Goal: Task Accomplishment & Management: Complete application form

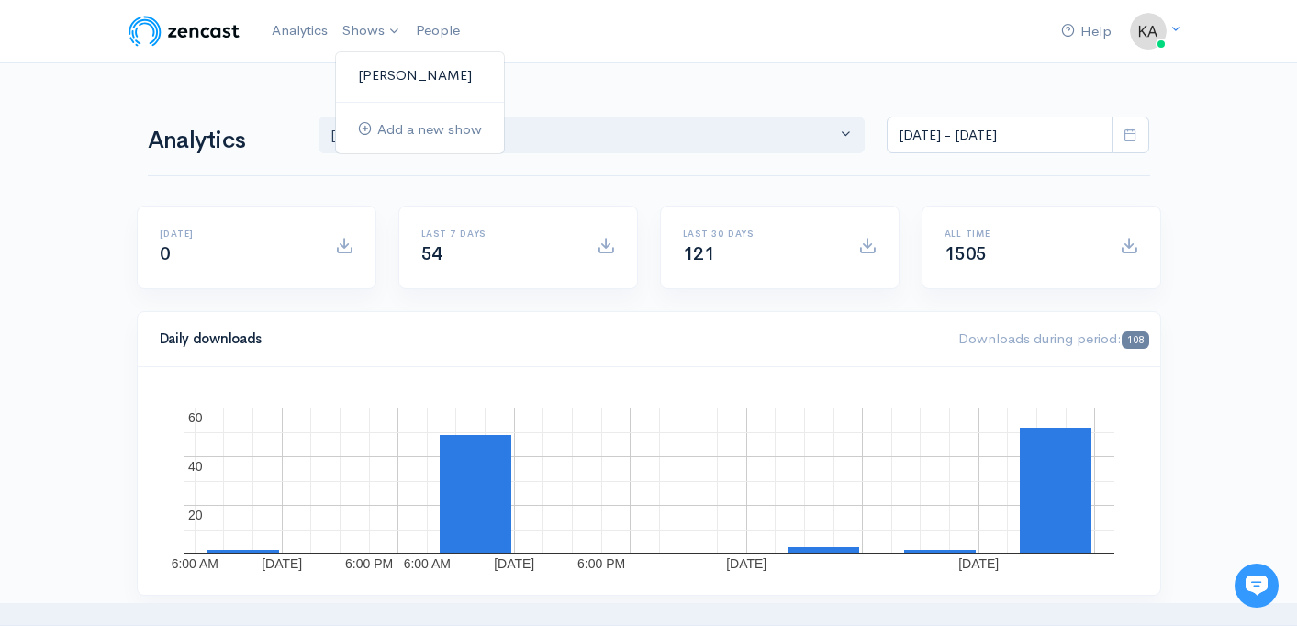
click at [397, 62] on link "[PERSON_NAME]" at bounding box center [420, 76] width 168 height 32
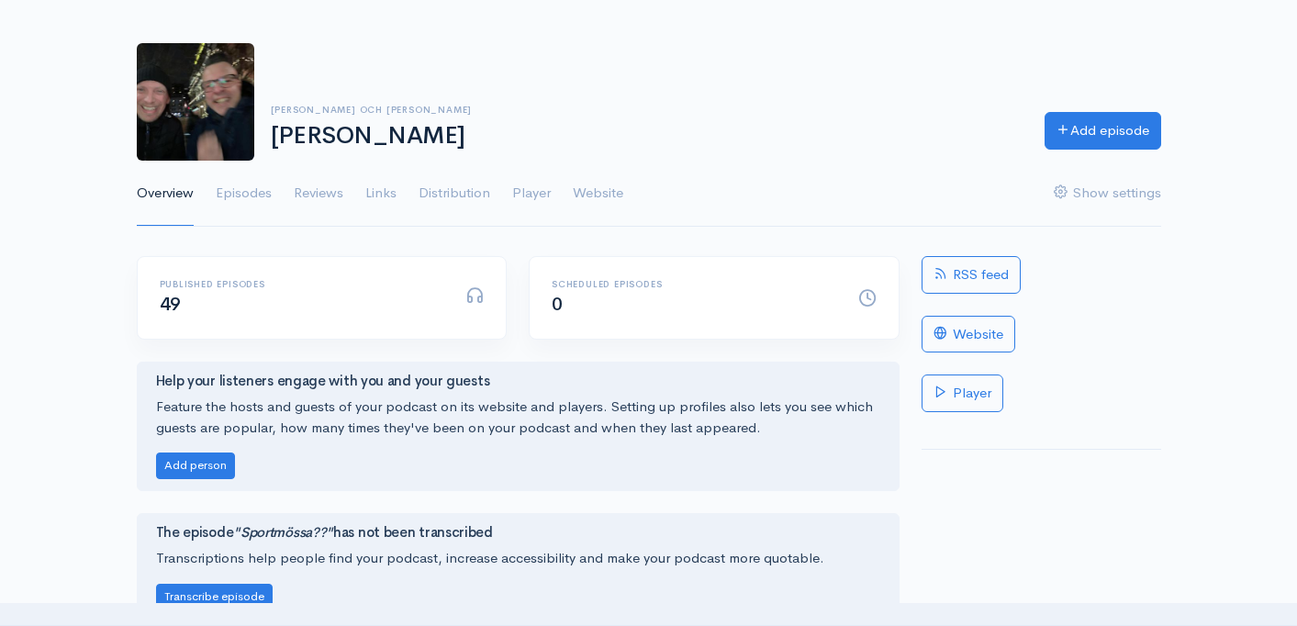
scroll to position [64, 0]
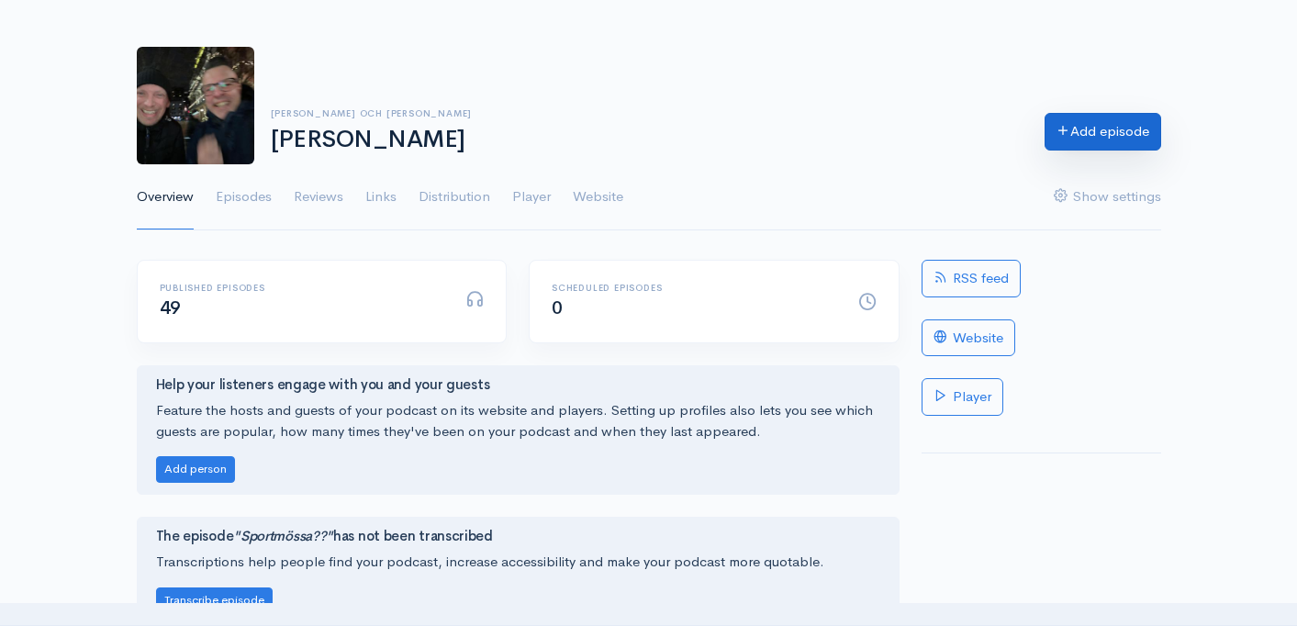
click at [1067, 126] on link "Add episode" at bounding box center [1102, 132] width 117 height 38
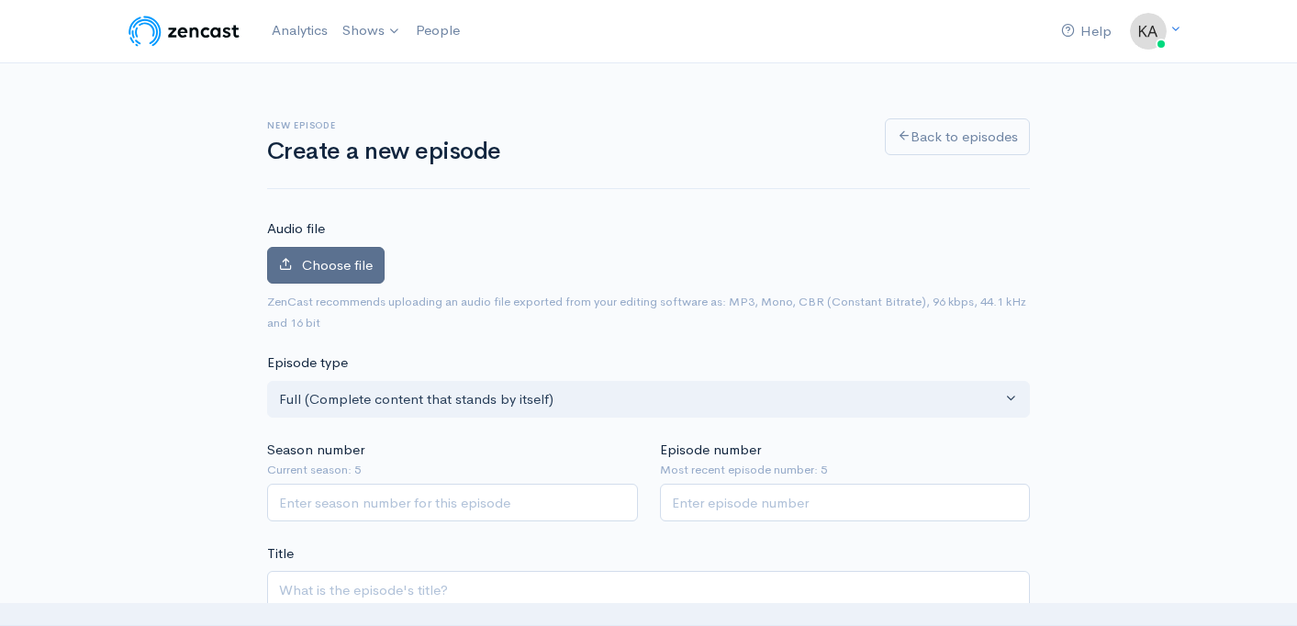
click at [344, 274] on label "Choose file" at bounding box center [325, 266] width 117 height 38
click at [0, 0] on input "Choose file" at bounding box center [0, 0] width 0 height 0
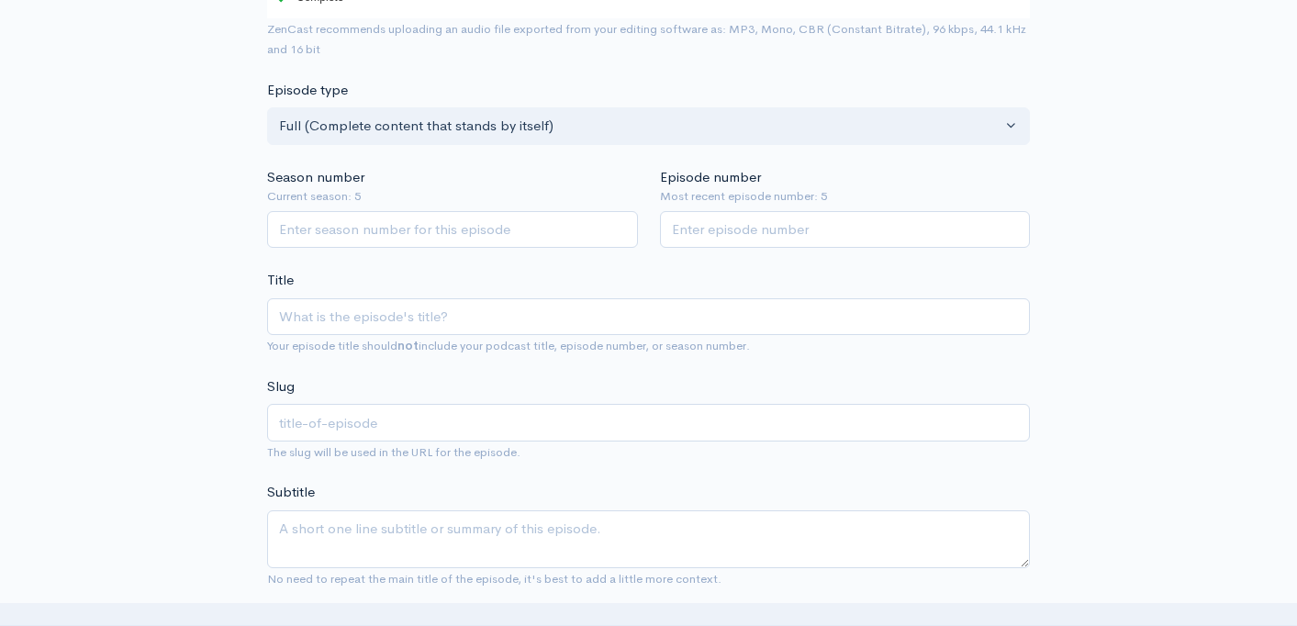
scroll to position [378, 0]
click at [579, 229] on input "Season number" at bounding box center [452, 228] width 371 height 38
click at [624, 222] on input "1" at bounding box center [452, 228] width 371 height 38
click at [624, 222] on input "2" at bounding box center [452, 228] width 371 height 38
click at [624, 222] on input "3" at bounding box center [452, 228] width 371 height 38
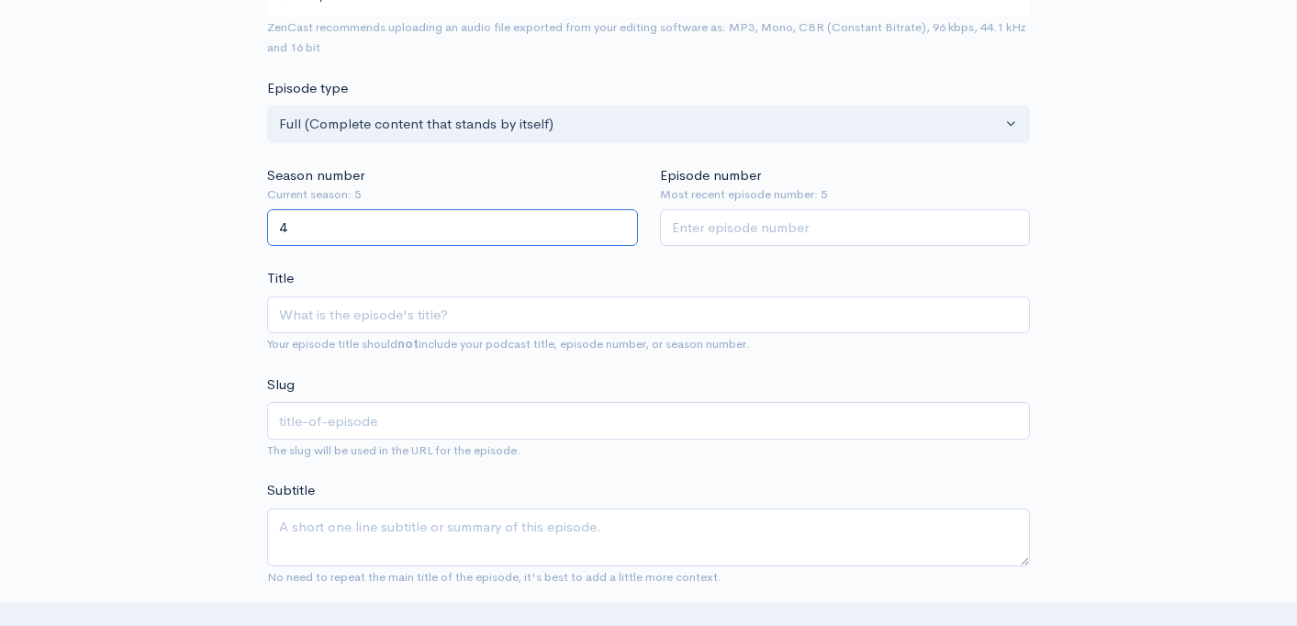
click at [624, 222] on input "4" at bounding box center [452, 228] width 371 height 38
type input "5"
click at [624, 222] on input "5" at bounding box center [452, 228] width 371 height 38
click at [1011, 226] on input "1" at bounding box center [845, 228] width 371 height 38
click at [1011, 226] on input "2" at bounding box center [845, 228] width 371 height 38
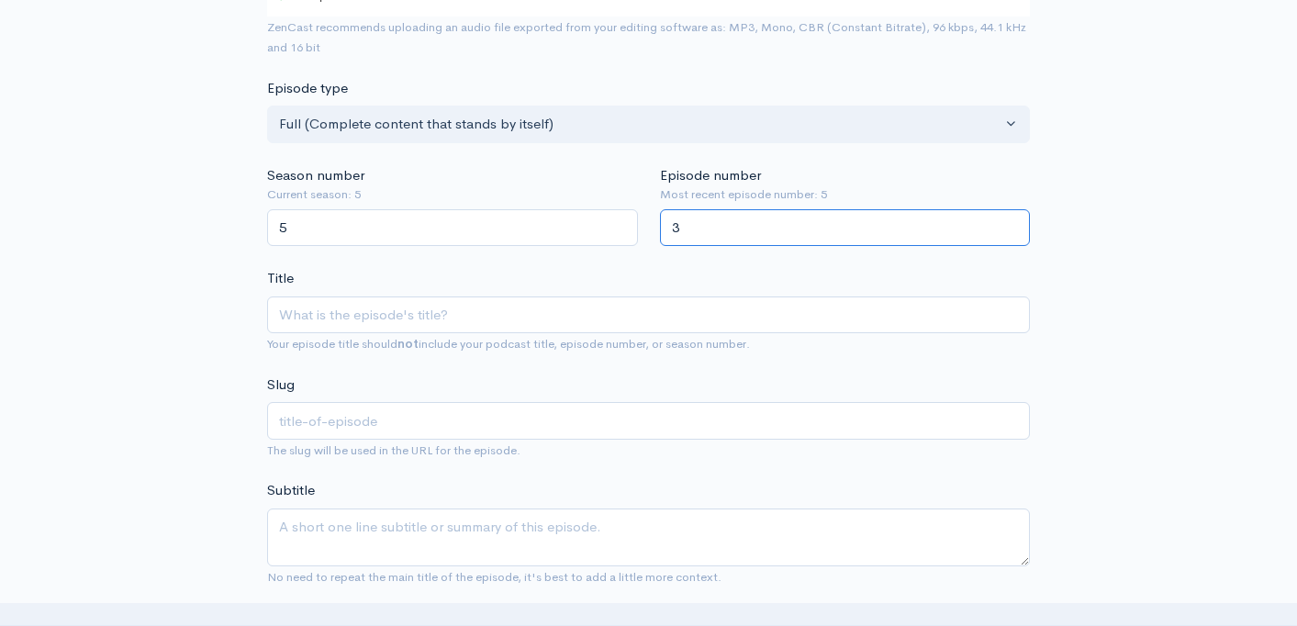
click at [1011, 226] on input "3" at bounding box center [845, 228] width 371 height 38
click at [1011, 226] on input "4" at bounding box center [845, 228] width 371 height 38
click at [1011, 226] on input "5" at bounding box center [845, 228] width 371 height 38
type input "6"
click at [1011, 226] on input "6" at bounding box center [845, 228] width 371 height 38
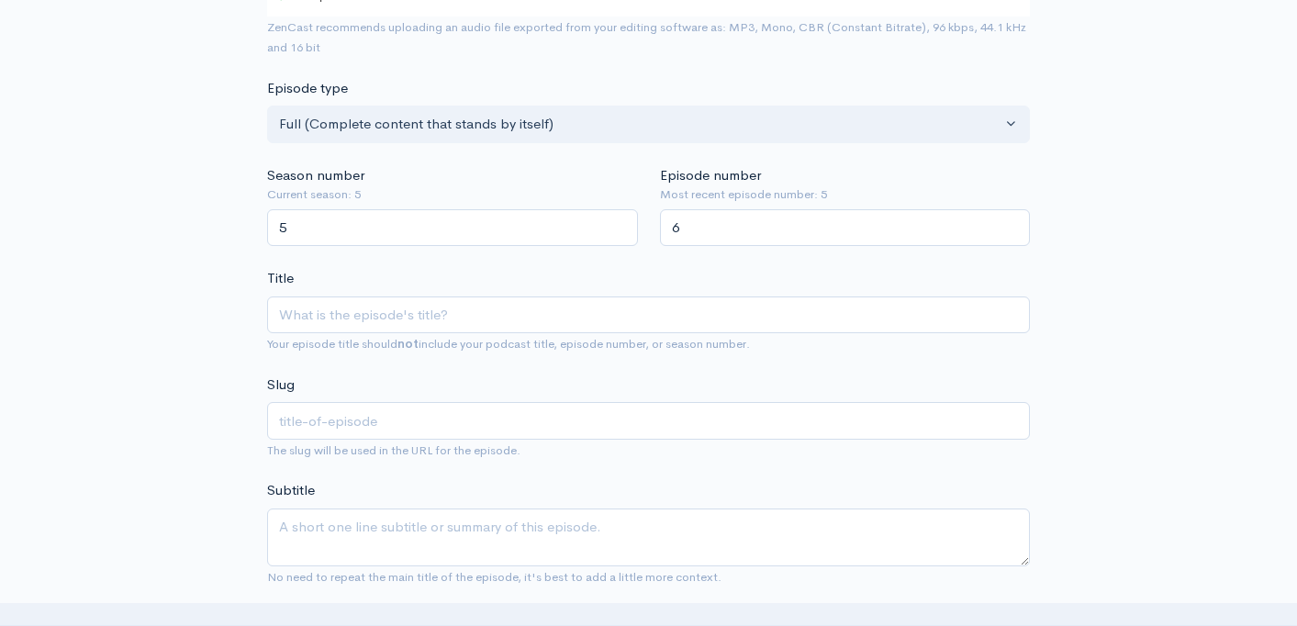
click at [991, 273] on div "Title Your episode title should not include your podcast title, episode number,…" at bounding box center [648, 311] width 763 height 86
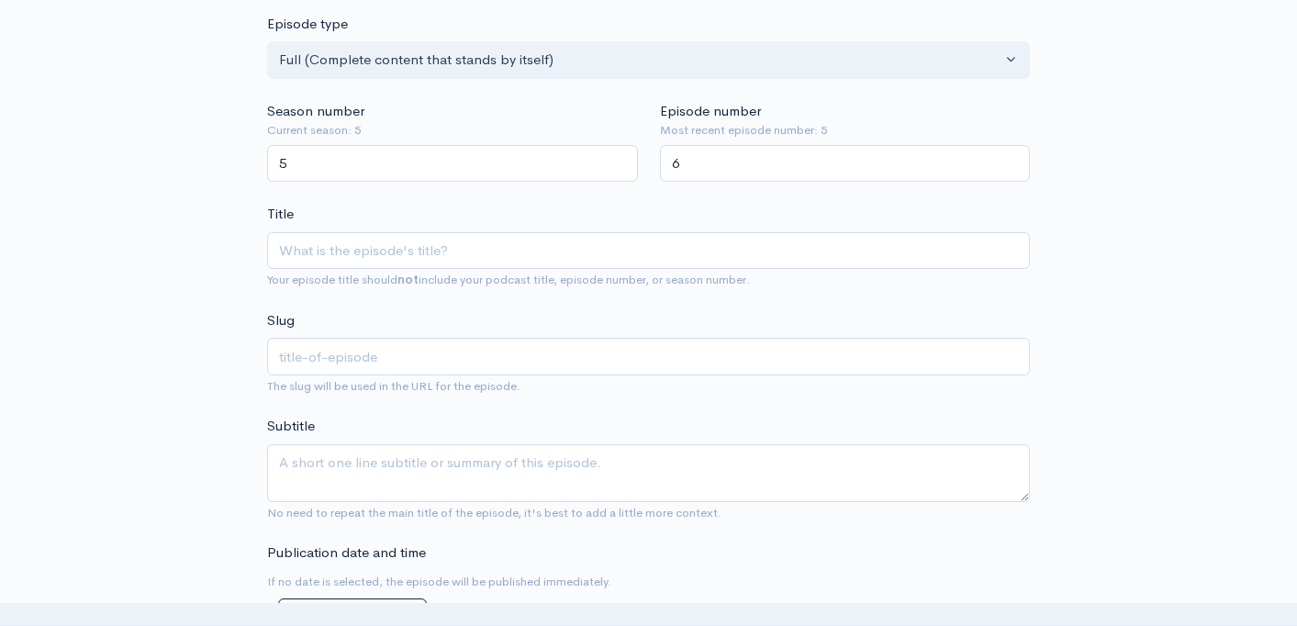
scroll to position [443, 0]
click at [678, 244] on input "Title" at bounding box center [648, 250] width 763 height 38
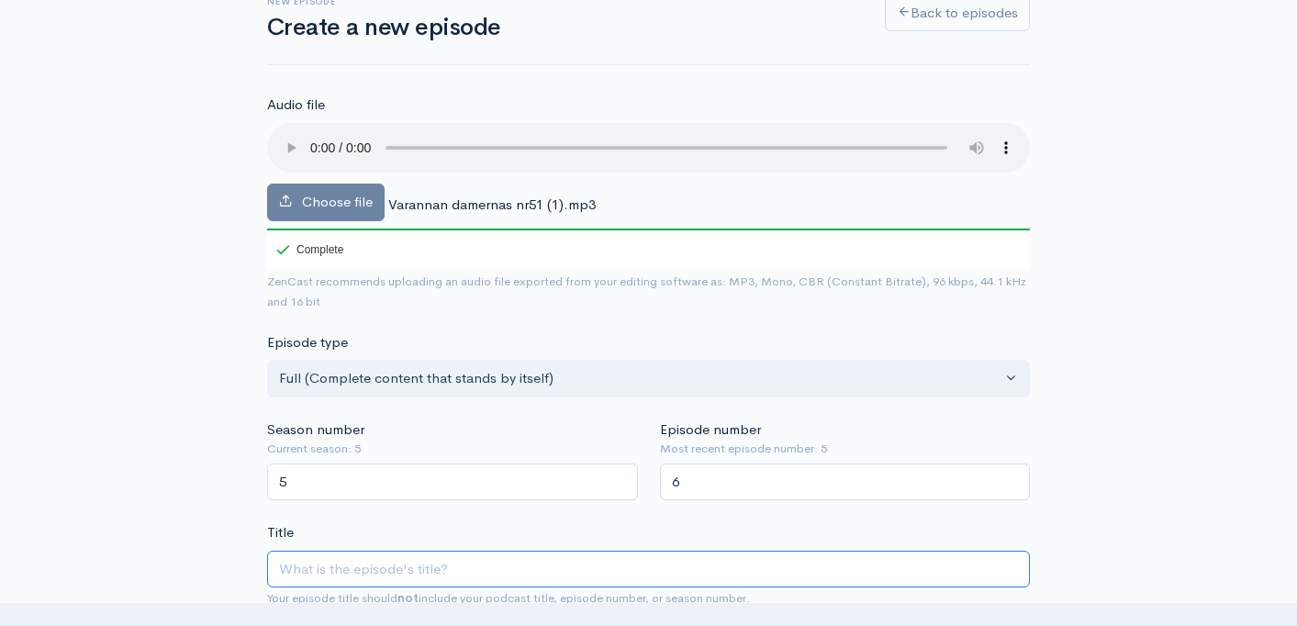
scroll to position [123, 0]
type input "B"
type input "b"
type input "A"
type input "a"
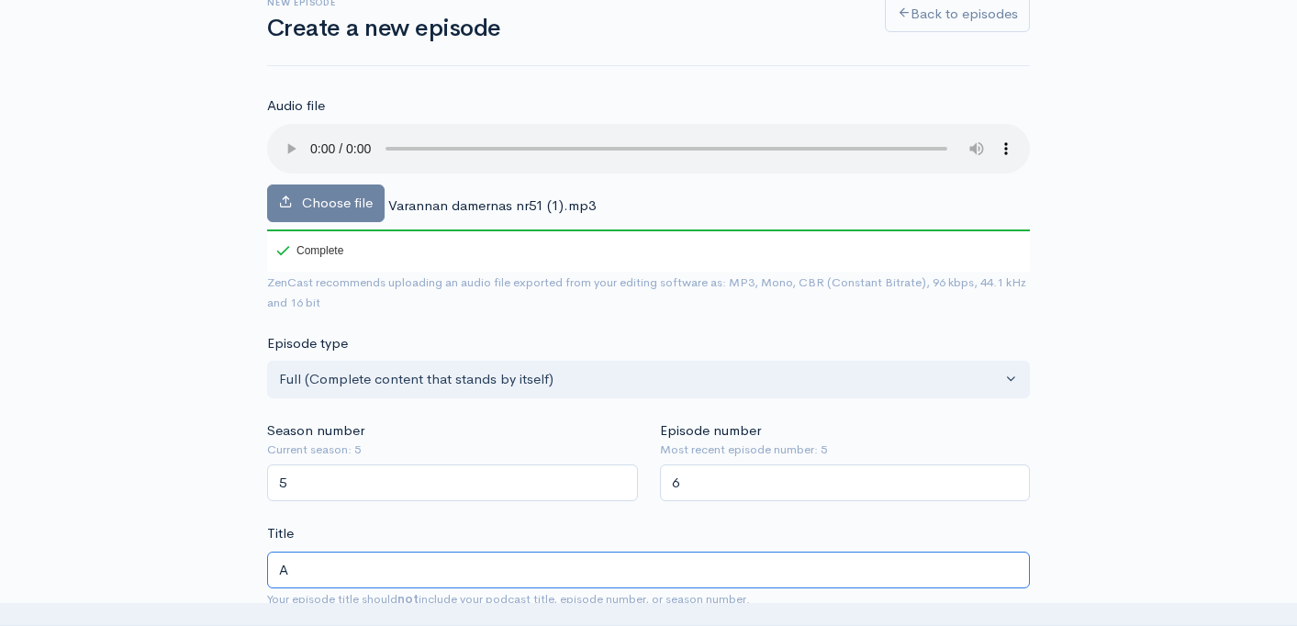
type input "An"
type input "an"
type input "Ann"
type input "ann"
type input "Anno"
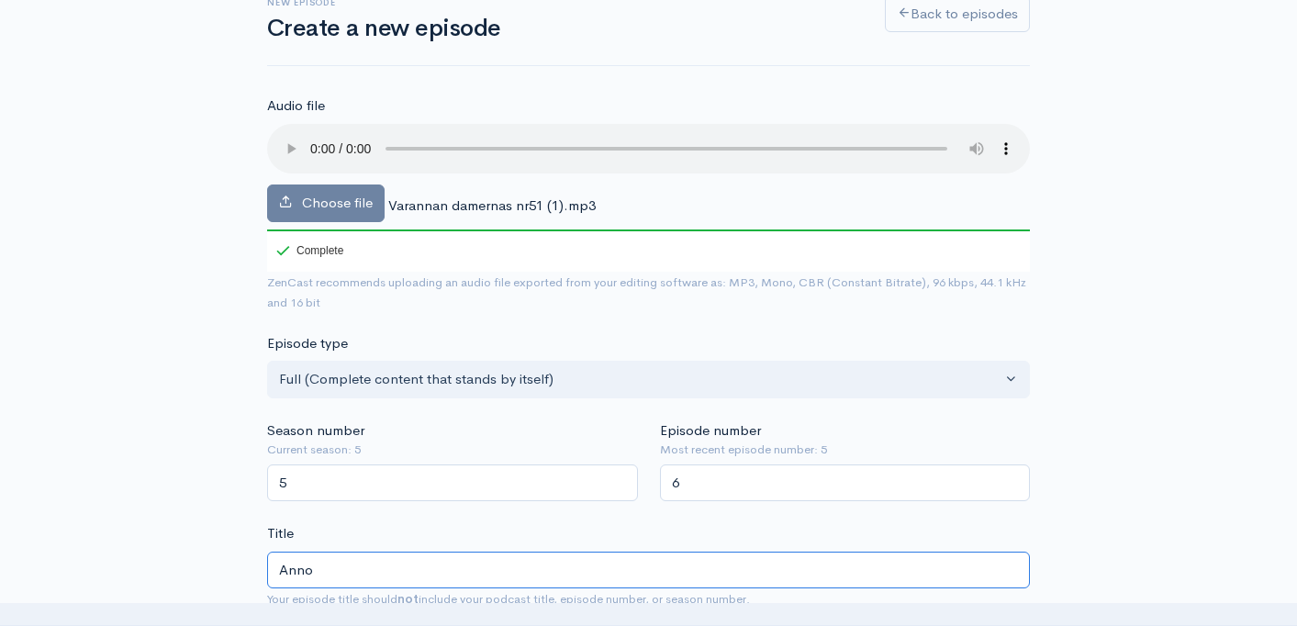
type input "anno"
type input "Annor"
type input "annor"
type input "Annorl"
type input "annorl"
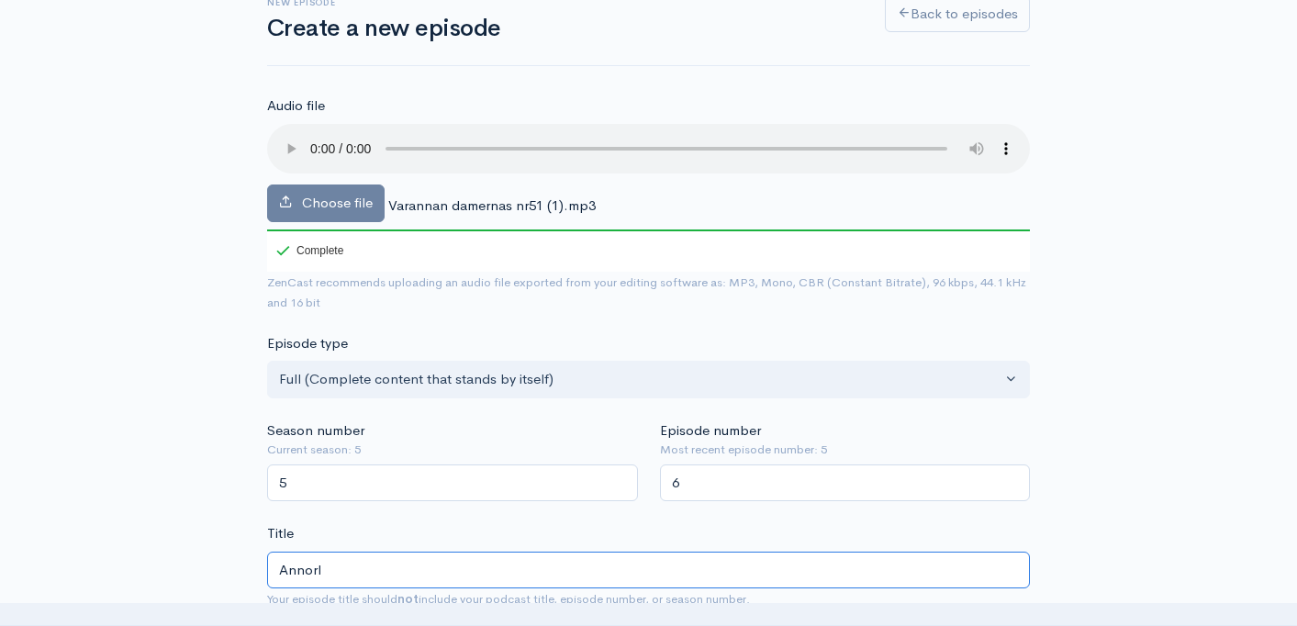
type input "Annorlu"
type input "annorlu"
type input "Annorlun"
type input "annorlun"
type input "Annorlund"
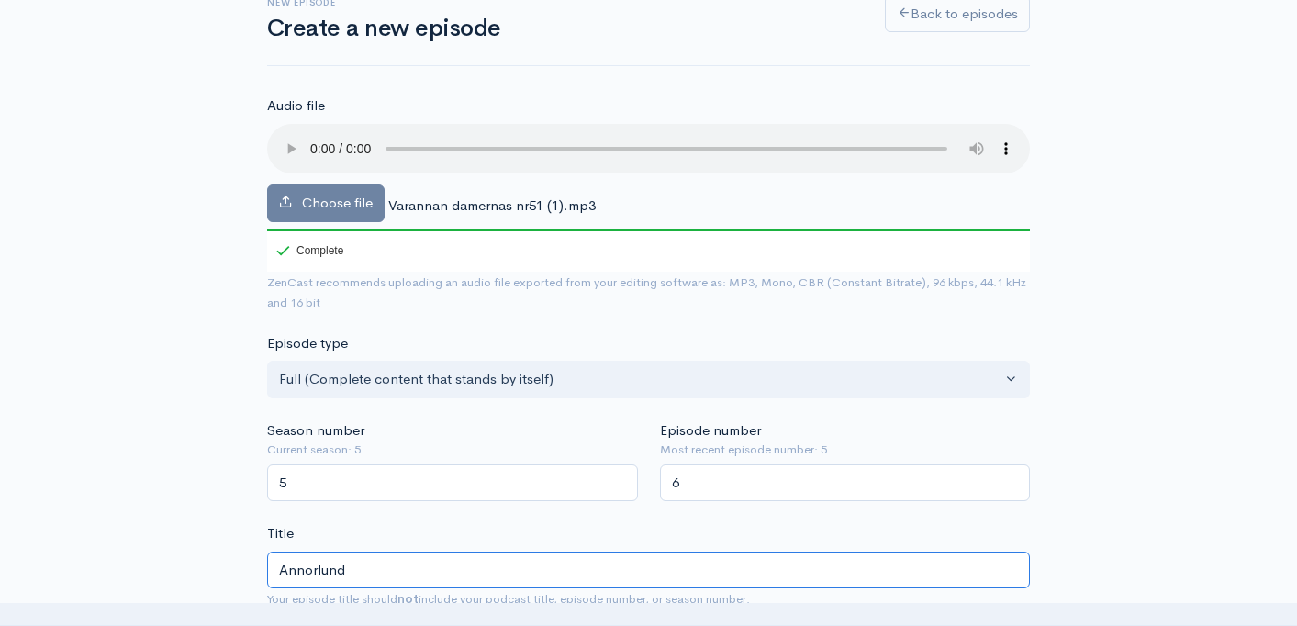
type input "annorlund"
type input "Annorlunda"
type input "annorlunda"
type input "Annorlunda h"
type input "annorlunda-h"
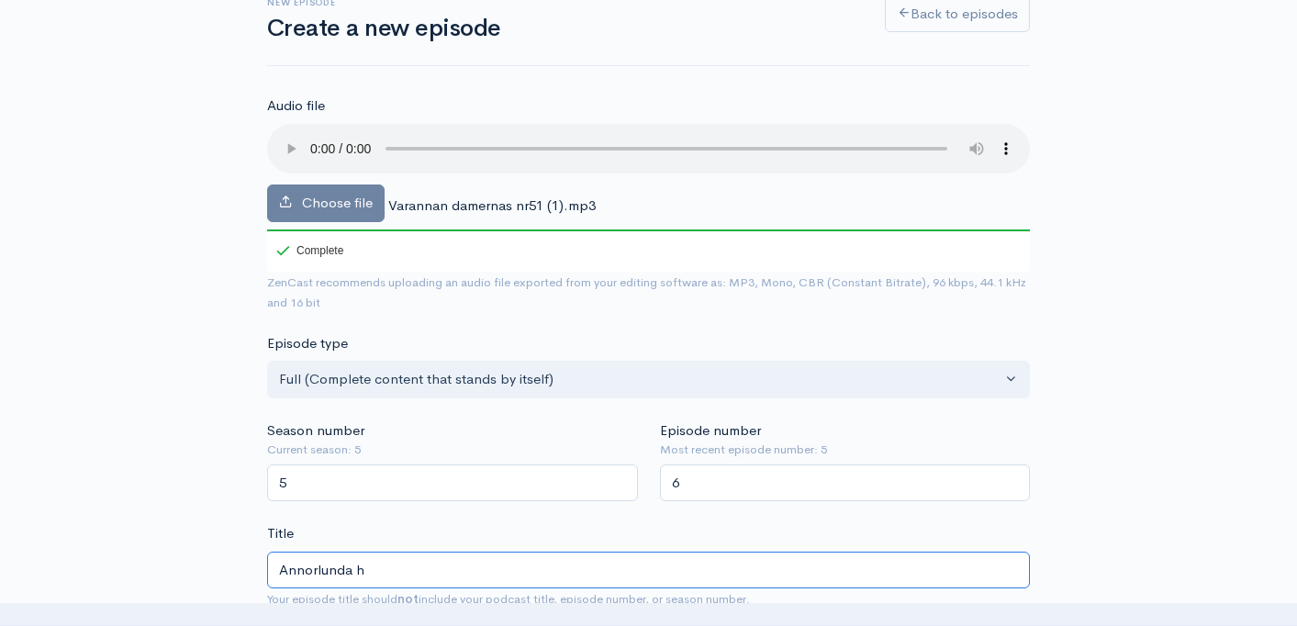
type input "Annorlunda hu"
type input "annorlunda-hu"
type input "Annorlunda hus"
type input "annorlunda-hus"
type input "Annorlunda husd"
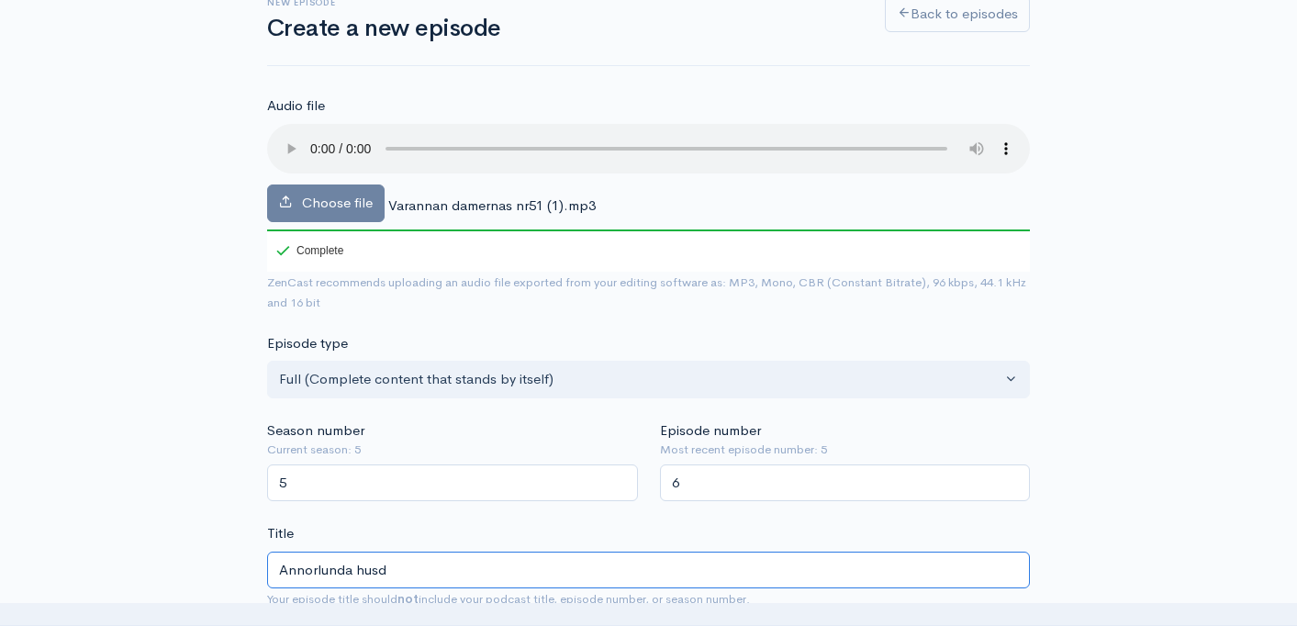
type input "annorlunda-husd"
type input "Annorlunda husdj"
type input "annorlunda-husdj"
type input "Annorlunda husdju"
type input "annorlunda-husdju"
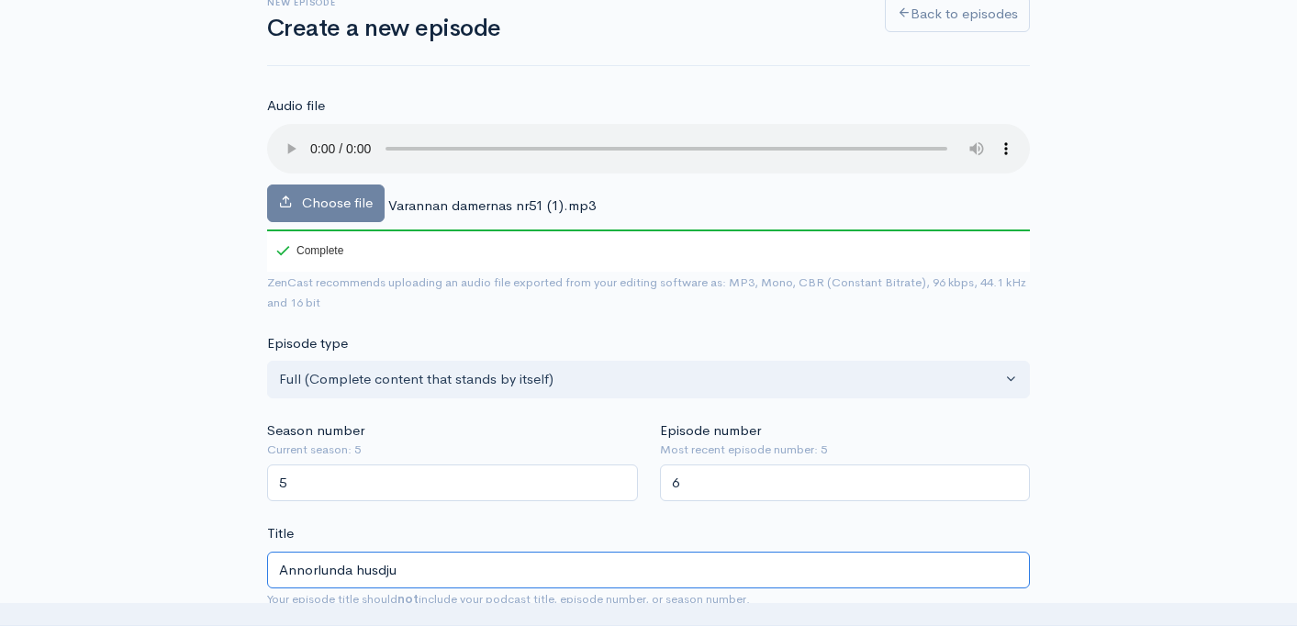
type input "Annorlunda husdjur"
type input "annorlunda-husdjur"
type input "Annorlunda husdjur o"
type input "annorlunda-husdjur-o"
type input "Annorlunda husdjur oc"
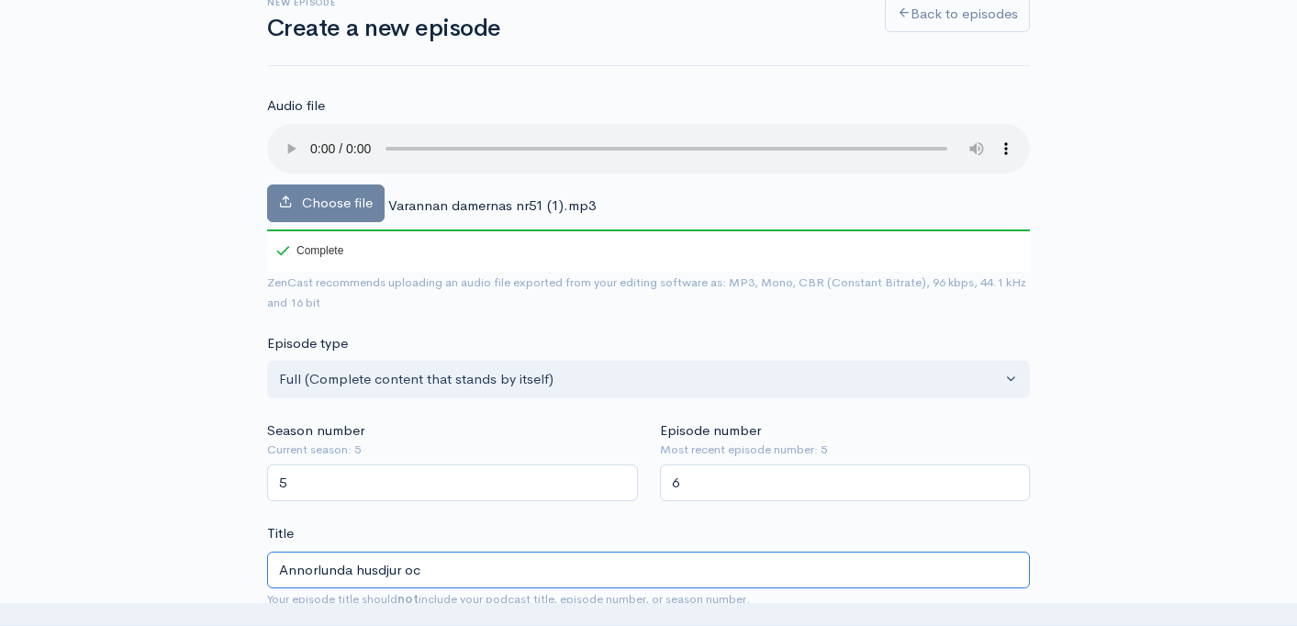
type input "annorlunda-husdjur-oc"
type input "Annorlunda husdjur och"
type input "annorlunda-husdjur-och"
type input "Annorlunda husdjur och c"
type input "annorlunda-husdjur-och-c"
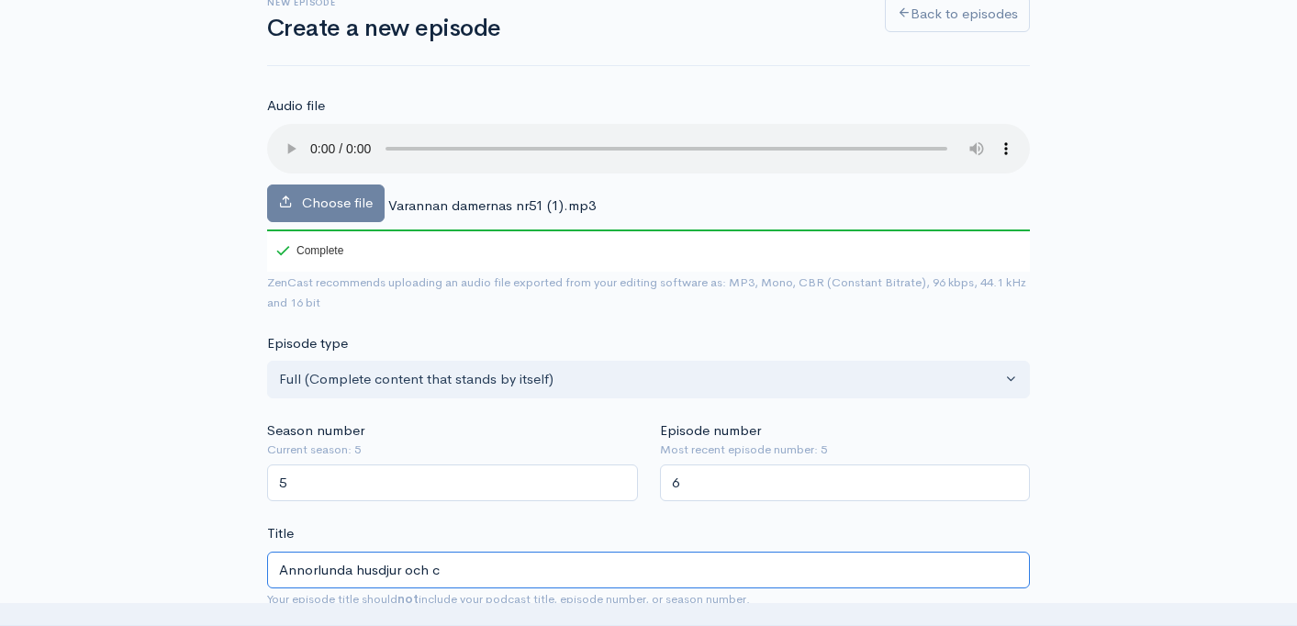
type input "Annorlunda husdjur och co"
type input "annorlunda-husdjur-och-co"
type input "Annorlunda husdjur och cor"
type input "annorlunda-husdjur-och-cor"
type input "Annorlunda husdjur och corn"
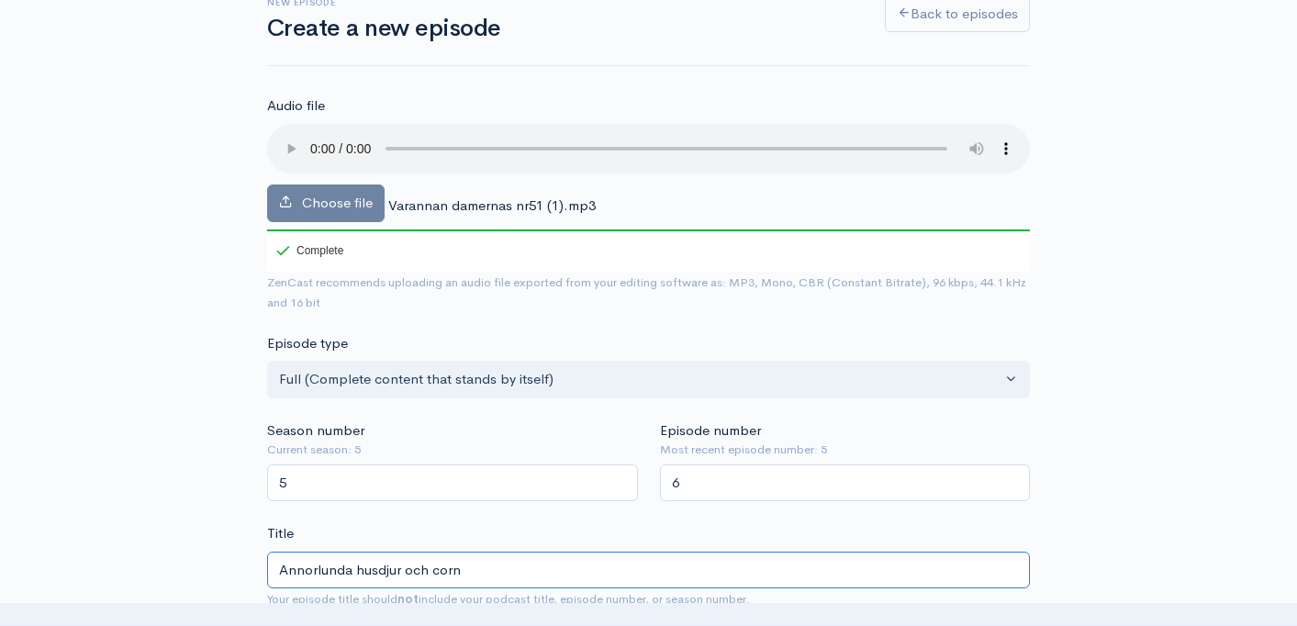
type input "annorlunda-husdjur-och-corn"
type input "Annorlunda husdjur och cornf"
type input "annorlunda-husdjur-och-cornf"
type input "Annorlunda husdjur och cornfla"
type input "annorlunda-husdjur-och-cornfla"
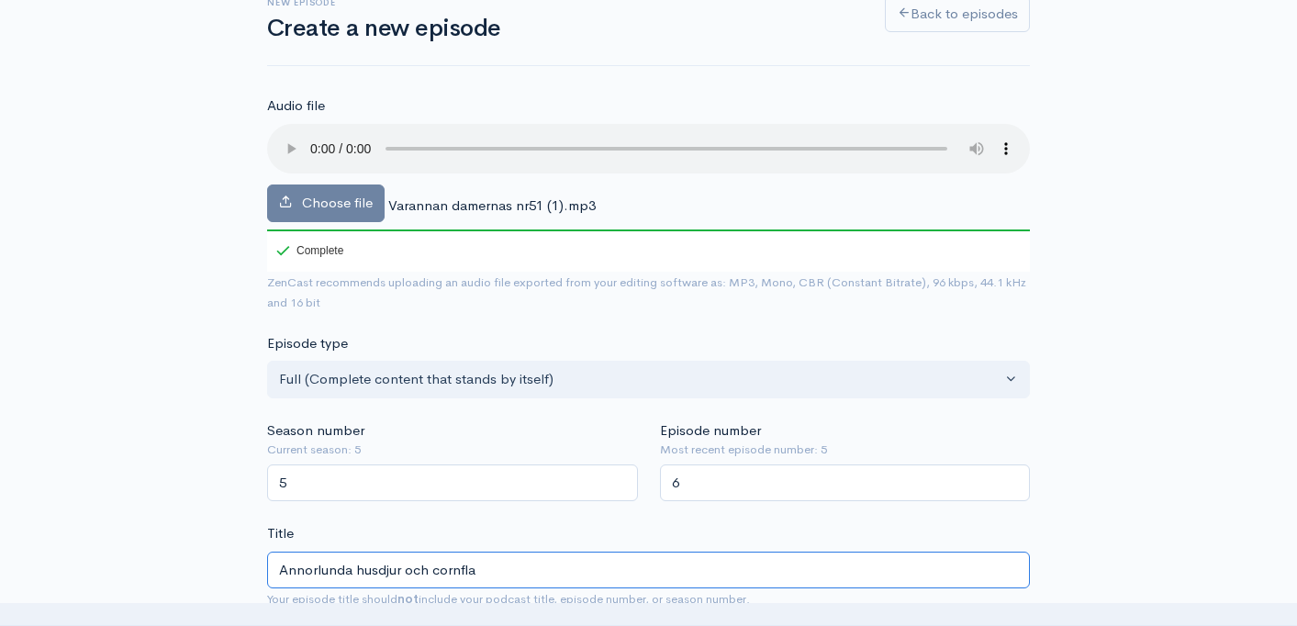
type input "Annorlunda husdjur och cornflak"
type input "annorlunda-husdjur-och-cornflak"
type input "Annorlunda husdjur och cornflake"
type input "annorlunda-husdjur-och-cornflake"
type input "Annorlunda husdjur och cornflakes"
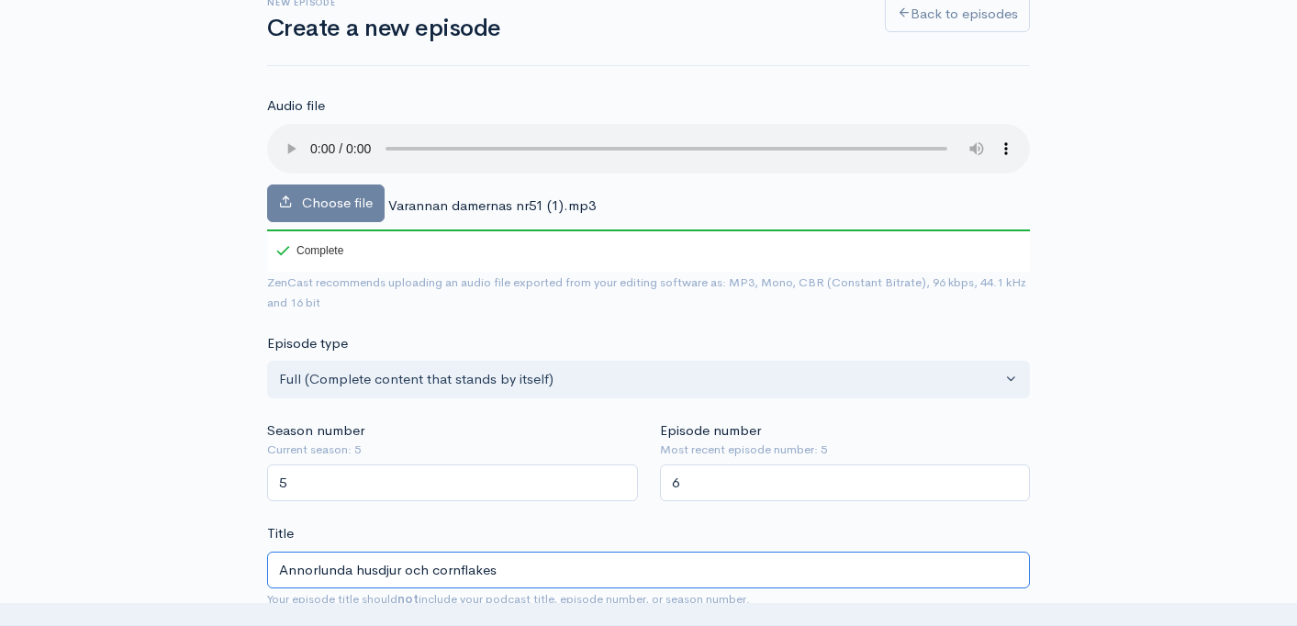
type input "annorlunda-husdjur-och-cornflakes"
type input "Annorlunda husdjur och cor"
type input "annorlunda-husdjur-och-cor"
type input "Annorlunda husdjur och co"
type input "annorlunda-husdjur-och-co"
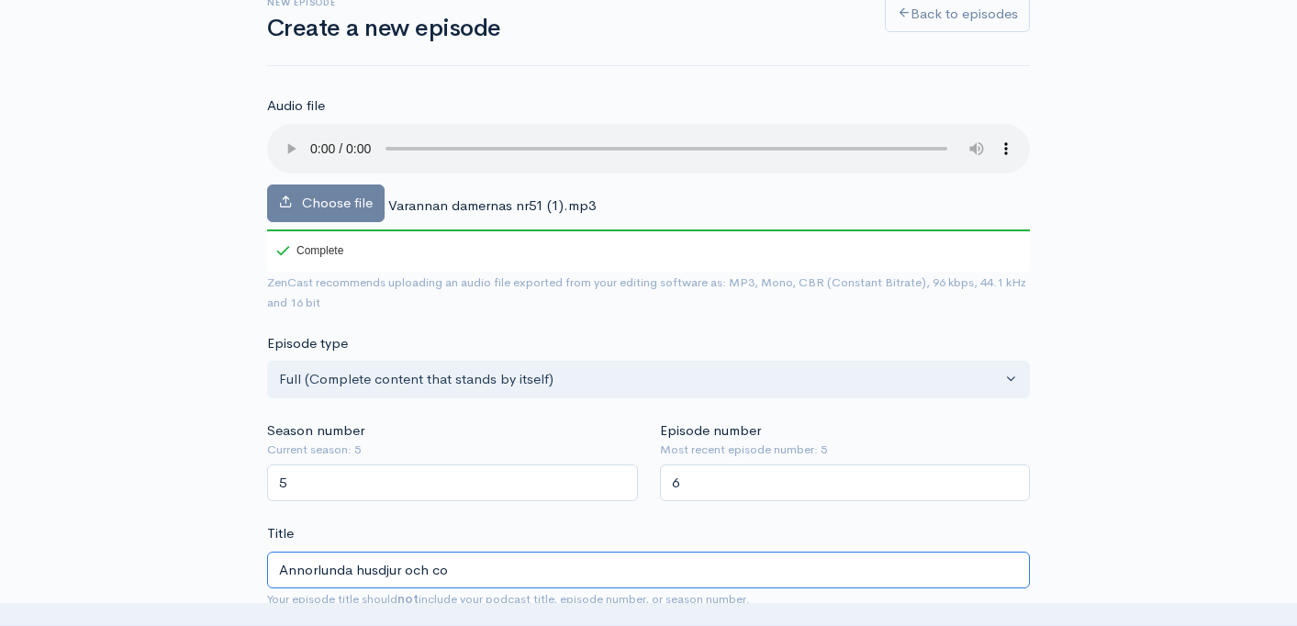
type input "Annorlunda husdjur och c"
type input "annorlunda-husdjur-och-c"
type input "Annorlunda husdjur och"
type input "annorlunda-husdjur-och"
type input "Annorlunda husdjur och K"
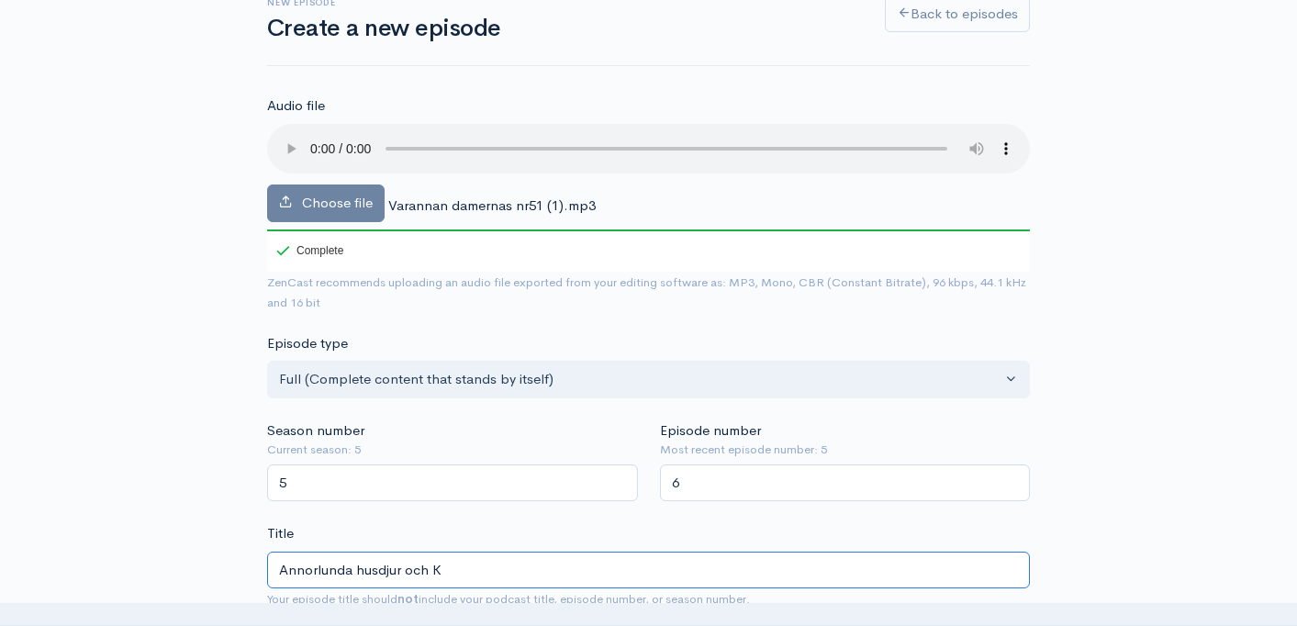
type input "annorlunda-husdjur-och-k"
type input "Annorlunda husdjur och Ke"
type input "annorlunda-husdjur-och-ke"
type input "Annorlunda husdjur och Kel"
type input "annorlunda-husdjur-och-kel"
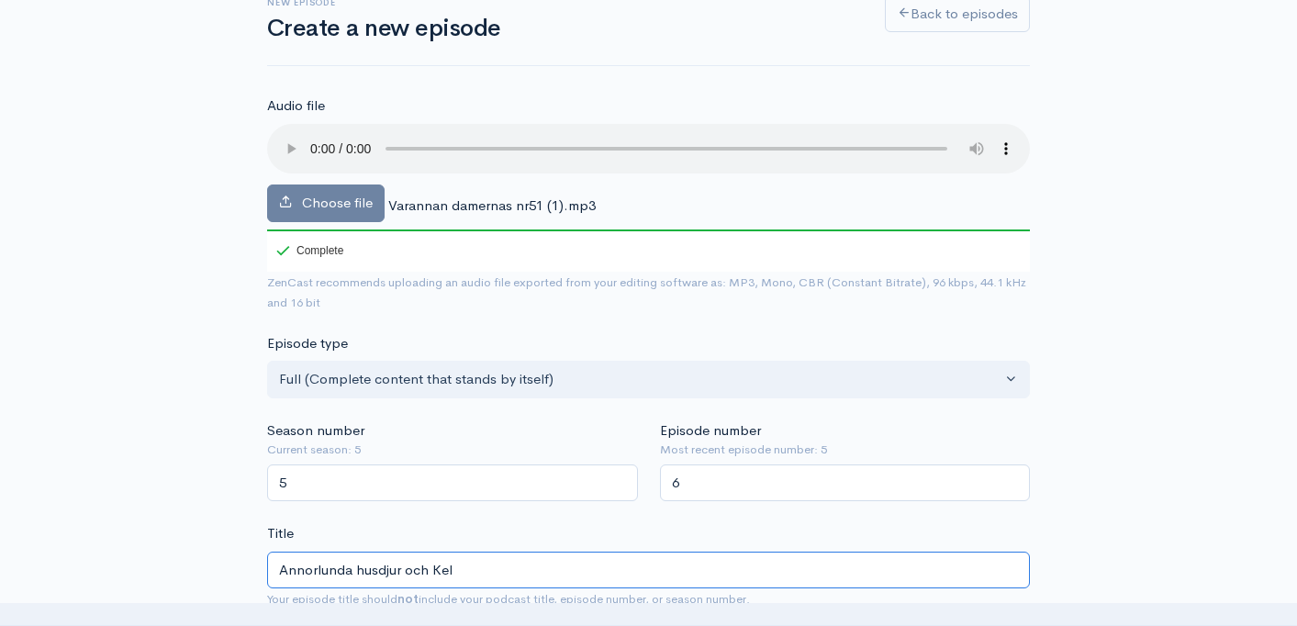
type input "Annorlunda husdjur och Kell"
type input "annorlunda-husdjur-och-kell"
type input "Annorlunda husdjur och Kello"
type input "annorlunda-husdjur-och-kello"
type input "Annorlunda husdjur och Kellog"
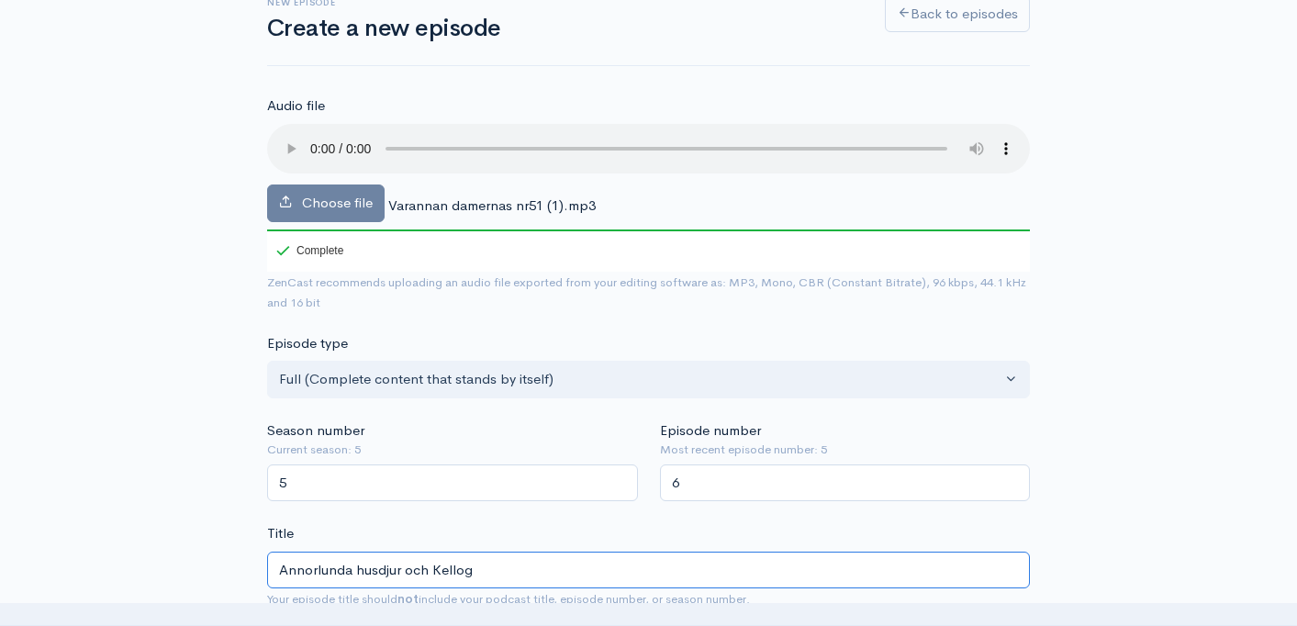
type input "annorlunda-husdjur-och-kellog"
type input "Annorlunda husdjur och Kellogs"
type input "annorlunda-husdjur-och-kellogs"
click at [451, 573] on input "Annorlunda husdjur och Kellogs," at bounding box center [648, 571] width 763 height 38
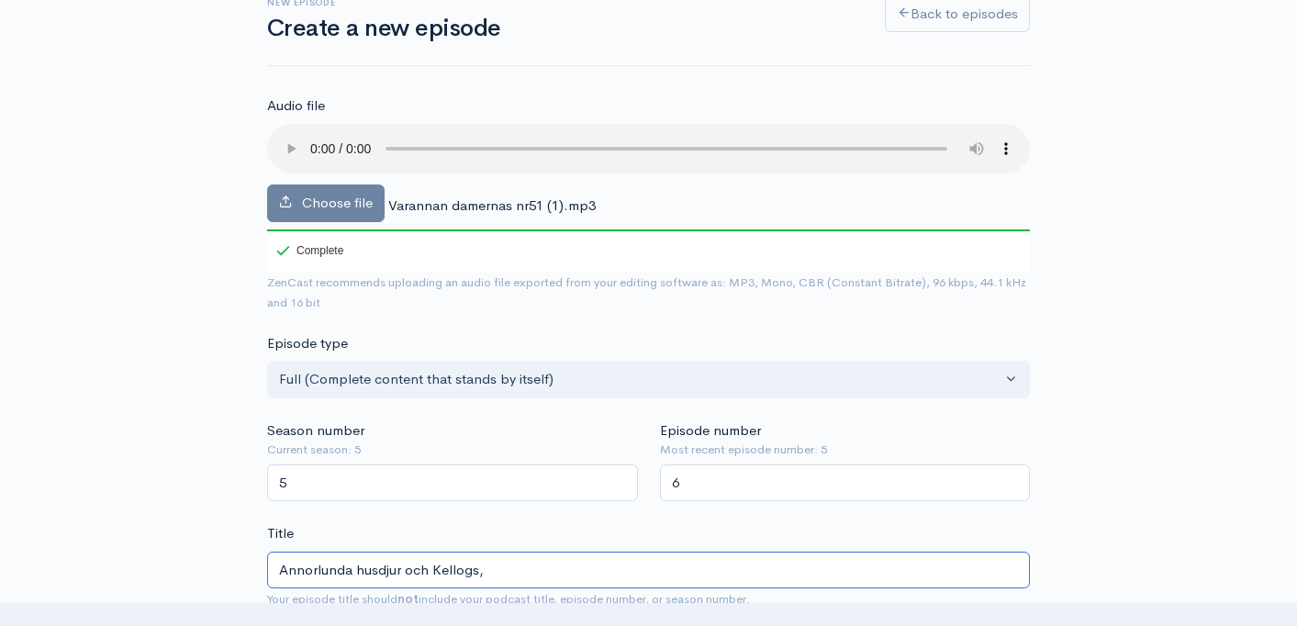
click at [497, 570] on input "Annorlunda husdjur och Kellogs," at bounding box center [648, 571] width 763 height 38
type input "Annorlunda husdjur och Kellog"
type input "annorlunda-husdjur-och-kellog"
type input "Annorlunda husdjur och Kellogg"
type input "annorlunda-husdjur-och-kellogg"
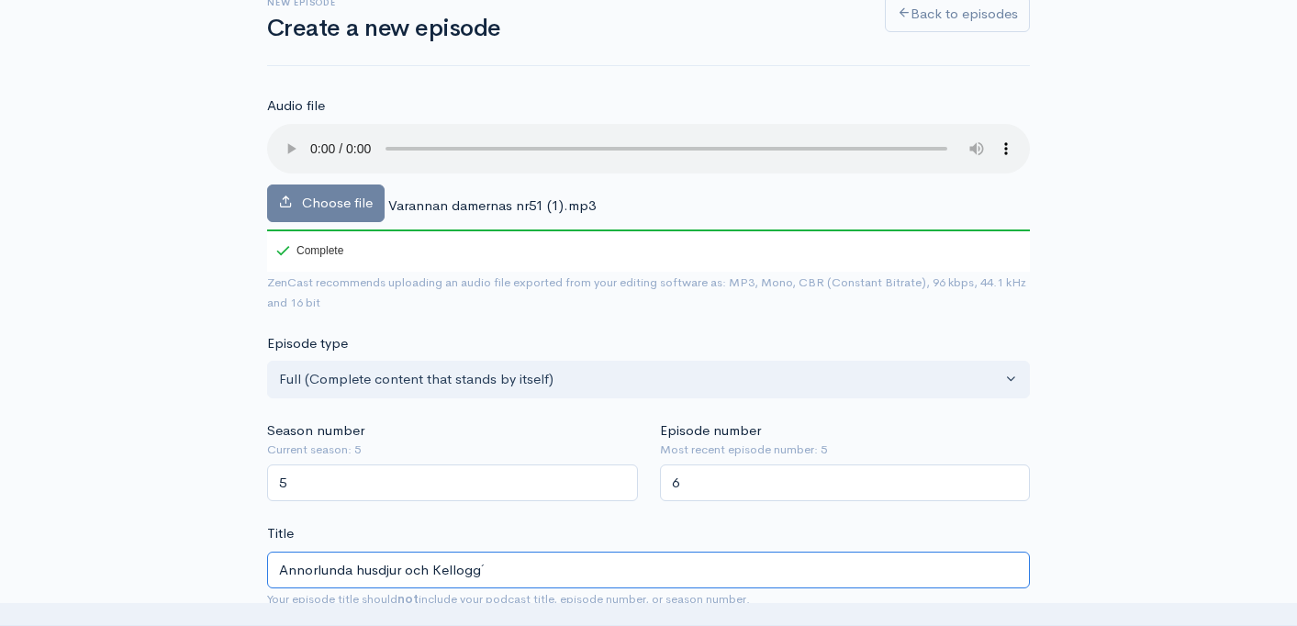
type input "Annorlunda husdjur och [PERSON_NAME]´s"
type input "annorlunda-husdjur-och-kelloggs"
type input "Annorlunda husdjur och [PERSON_NAME]´s, v"
type input "annorlunda-husdjur-och-kelloggs-v"
type input "Annorlunda husdjur och Kellogg´s, vi"
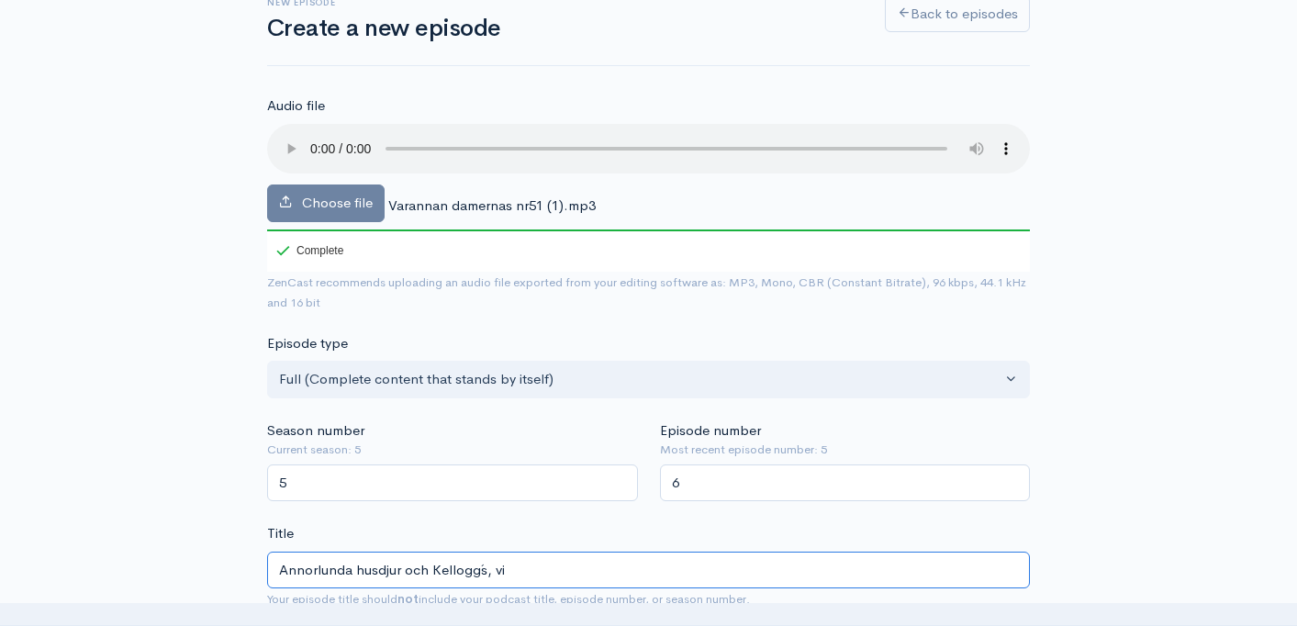
type input "annorlunda-husdjur-och-kelloggs-vi"
type input "Annorlunda husdjur och Kellogg´s, vi p"
type input "annorlunda-husdjur-och-kelloggs-vi-p"
type input "Annorlunda husdjur och Kellogg´s, vi pra"
type input "annorlunda-husdjur-och-kelloggs-vi-pr"
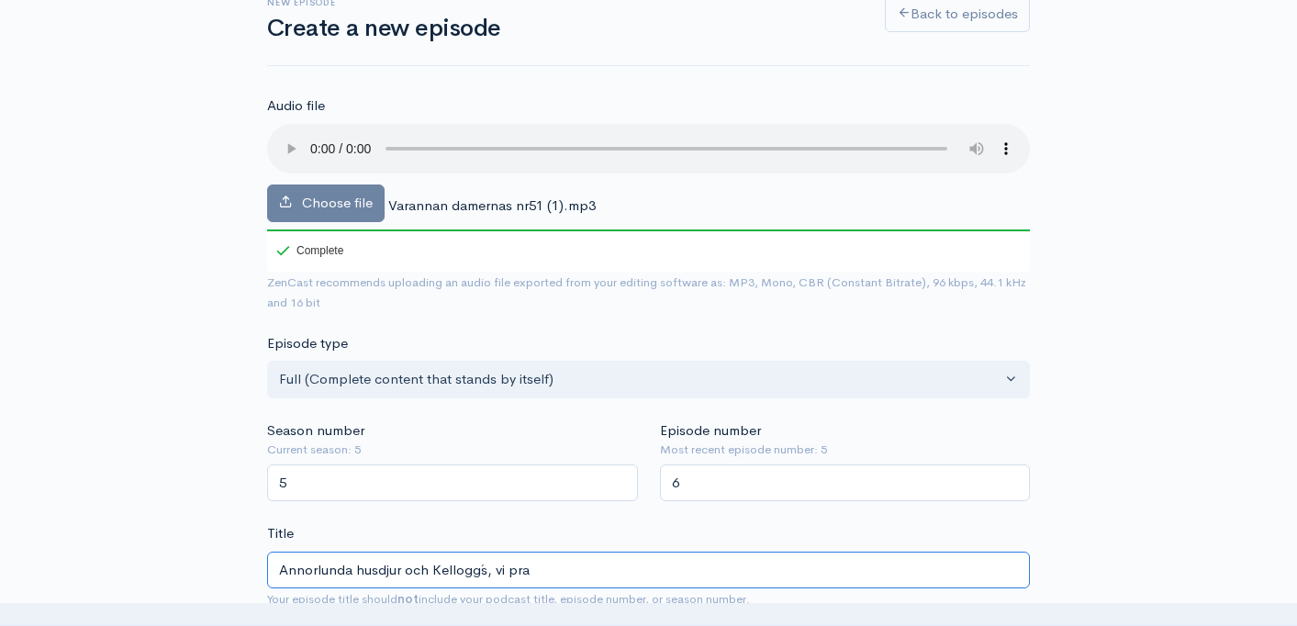
type input "Annorlunda husdjur och Kellogg´s, vi prat"
type input "annorlunda-husdjur-och-kelloggs-vi-prat"
type input "Annorlunda husdjur och [PERSON_NAME]´s, vi prata"
type input "annorlunda-husdjur-och-kelloggs-vi-prata"
type input "Annorlunda husdjur och Kellogg´s, vi pratar"
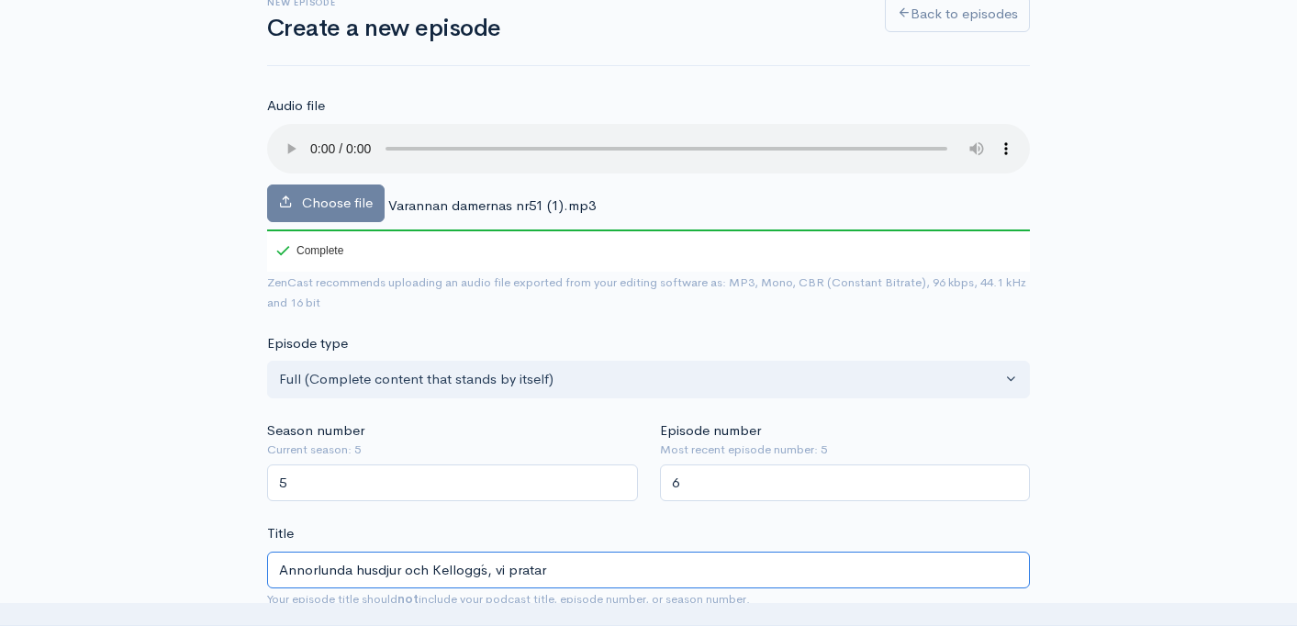
type input "annorlunda-husdjur-och-kelloggs-vi-pratar"
type input "Annorlunda husdjur och Kellogg´s, vi pratar s"
type input "annorlunda-husdjur-och-kelloggs-vi-pratar-s"
type input "Annorlunda husdjur och Kellogg´s, vi pratar så"
type input "annorlunda-husdjur-och-kelloggs-vi-pratar-sa"
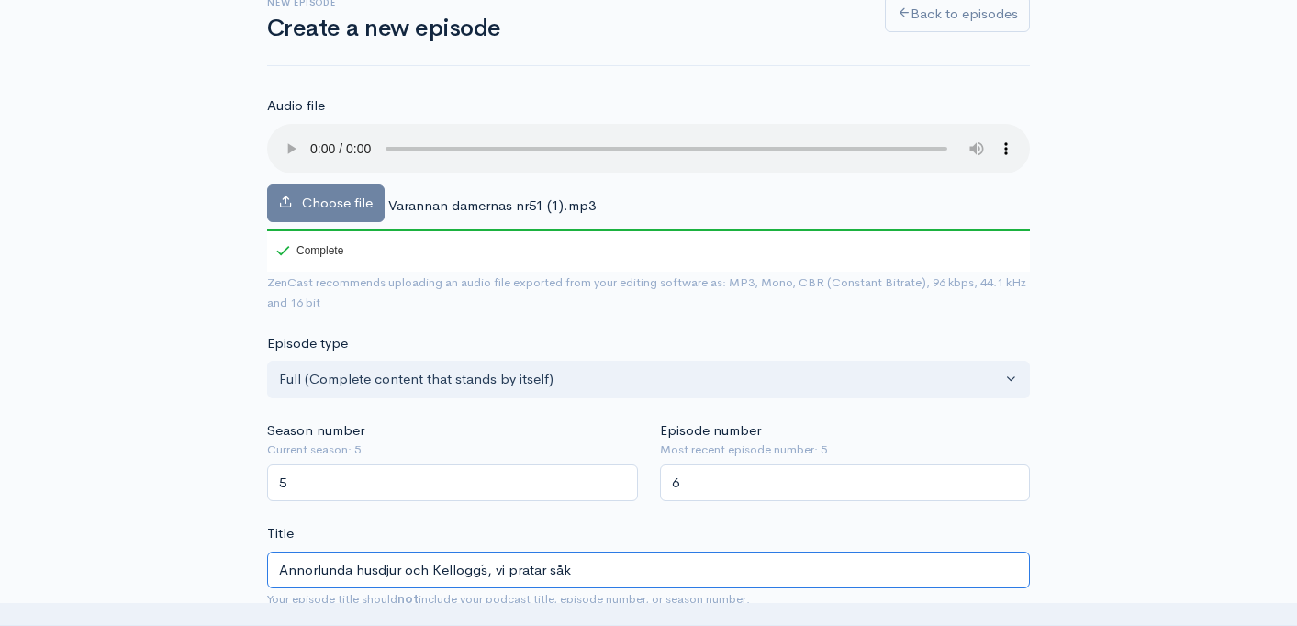
type input "Annorlunda husdjur och Kellogg´s, vi pratar såkl"
type input "annorlunda-husdjur-och-kelloggs-vi-pratar-sakl"
type input "Annorlunda husdjur och Kellogg´s, vi pratar såklar"
type input "annorlunda-husdjur-och-kelloggs-vi-pratar-sakla"
type input "Annorlunda husdjur och Kellogg´s, vi pratar såklart"
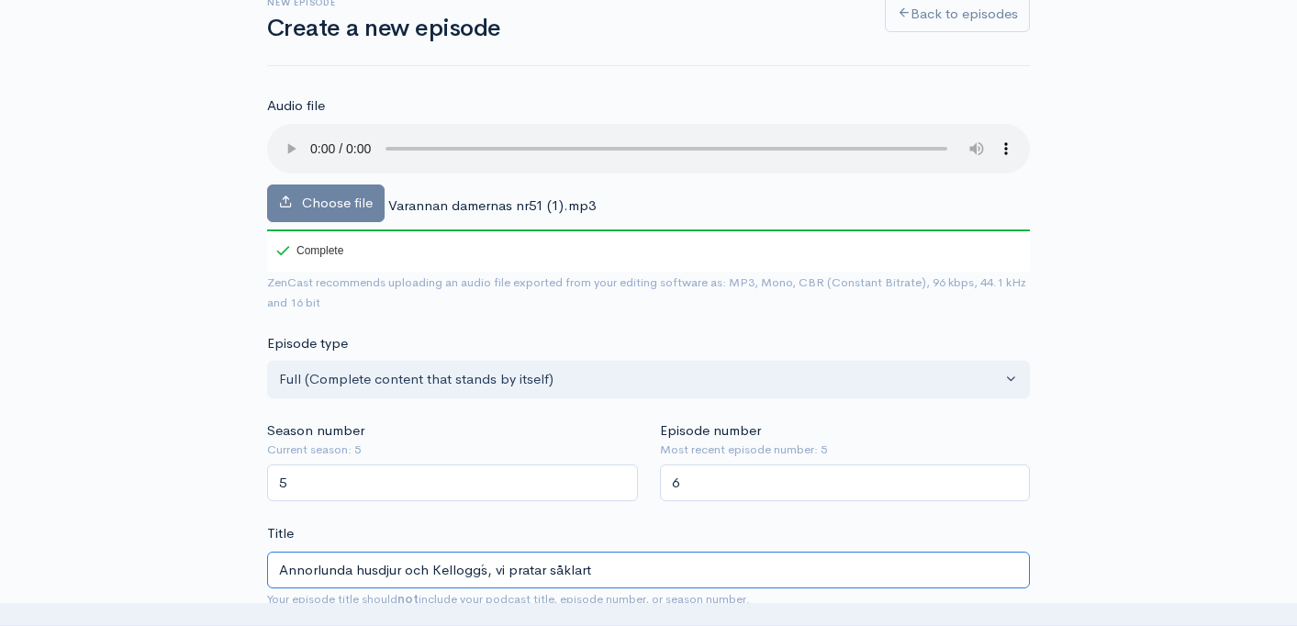
type input "annorlunda-husdjur-och-kelloggs-vi-pratar-saklart"
type input "Annorlunda husdjur och Kellogg´s, vi pratar såklart o"
type input "annorlunda-husdjur-och-kelloggs-vi-pratar-saklart-o"
type input "Annorlunda husdjur och Kellogg´s, vi pratar såklart om"
type input "annorlunda-husdjur-och-kelloggs-vi-pratar-saklart-om"
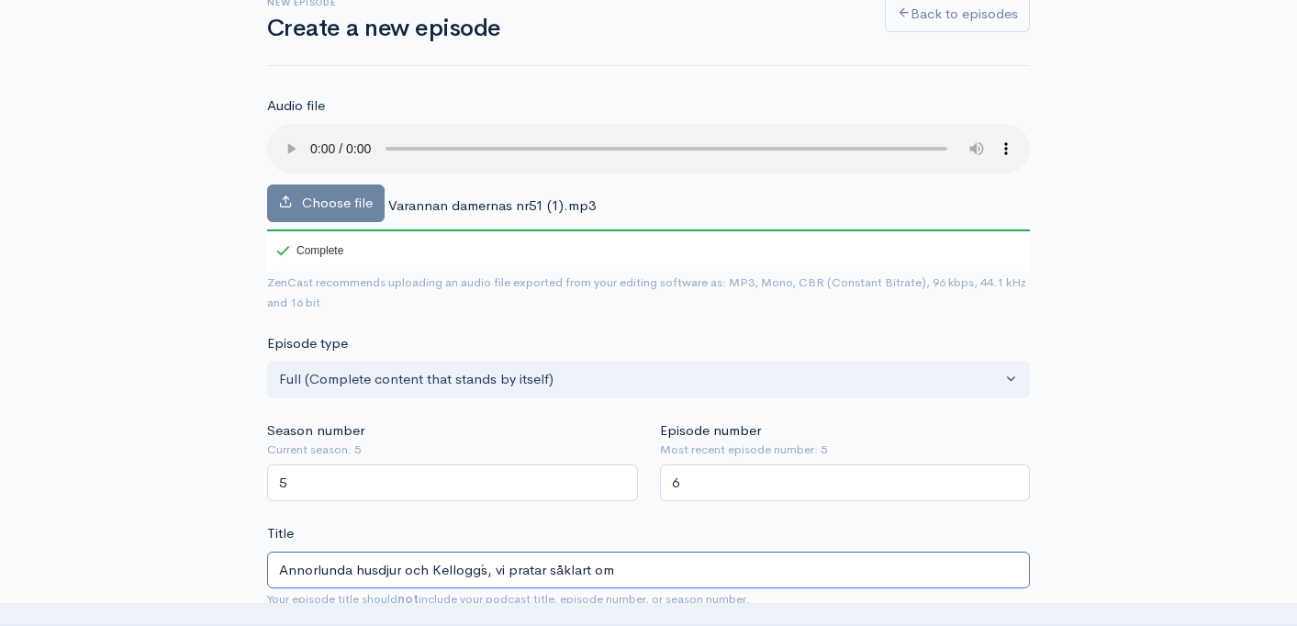
type input "Annorlunda husdjur och Kellogg´s, vi pratar såklart o"
type input "annorlunda-husdjur-och-kelloggs-vi-pratar-saklart-o"
type input "Annorlunda husdjur och Kellogg´s, vi pratar såklart om"
type input "annorlunda-husdjur-och-kelloggs-vi-pratar-saklart-om"
type input "Annorlunda husdjur och Kellogg´s, vi pratar såklart om b"
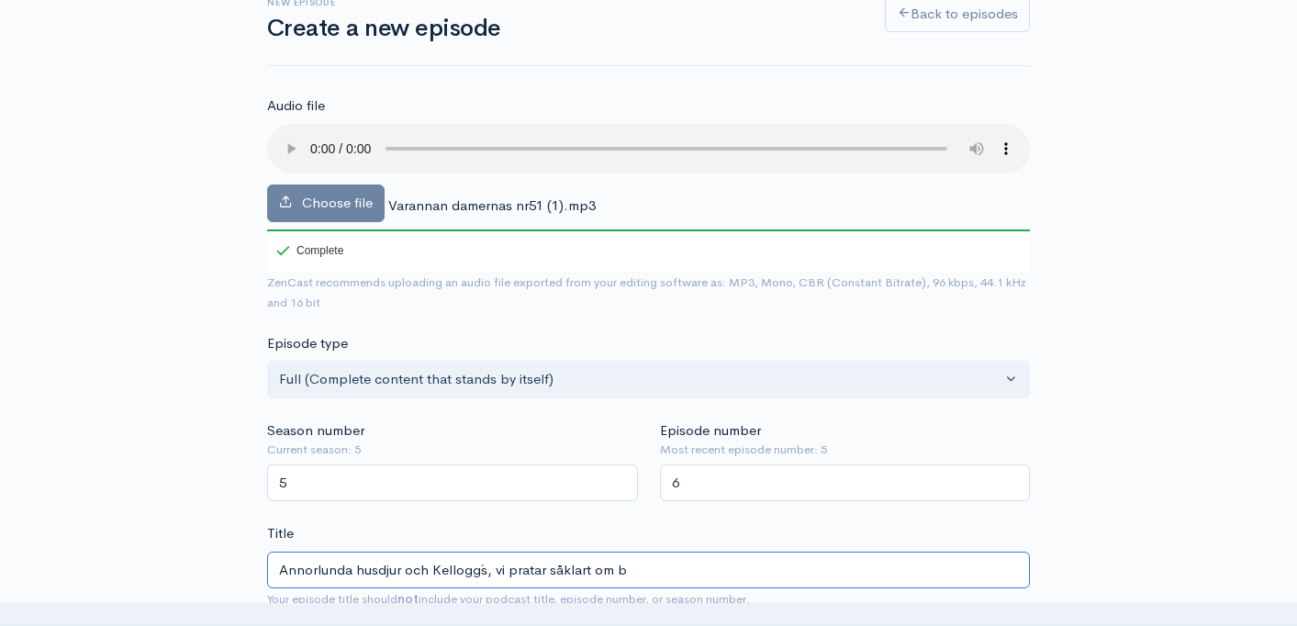
type input "annorlunda-husdjur-och-kelloggs-vi-pratar-saklart-om-b"
type input "Annorlunda husdjur och Kellogg´s, vi pratar såklart om bo"
type input "annorlunda-husdjur-och-kelloggs-vi-pratar-saklart-om-bo"
type input "Annorlunda husdjur och Kellogg´s, vi pratar såklart om bok"
type input "annorlunda-husdjur-och-kelloggs-vi-pratar-saklart-om-bok"
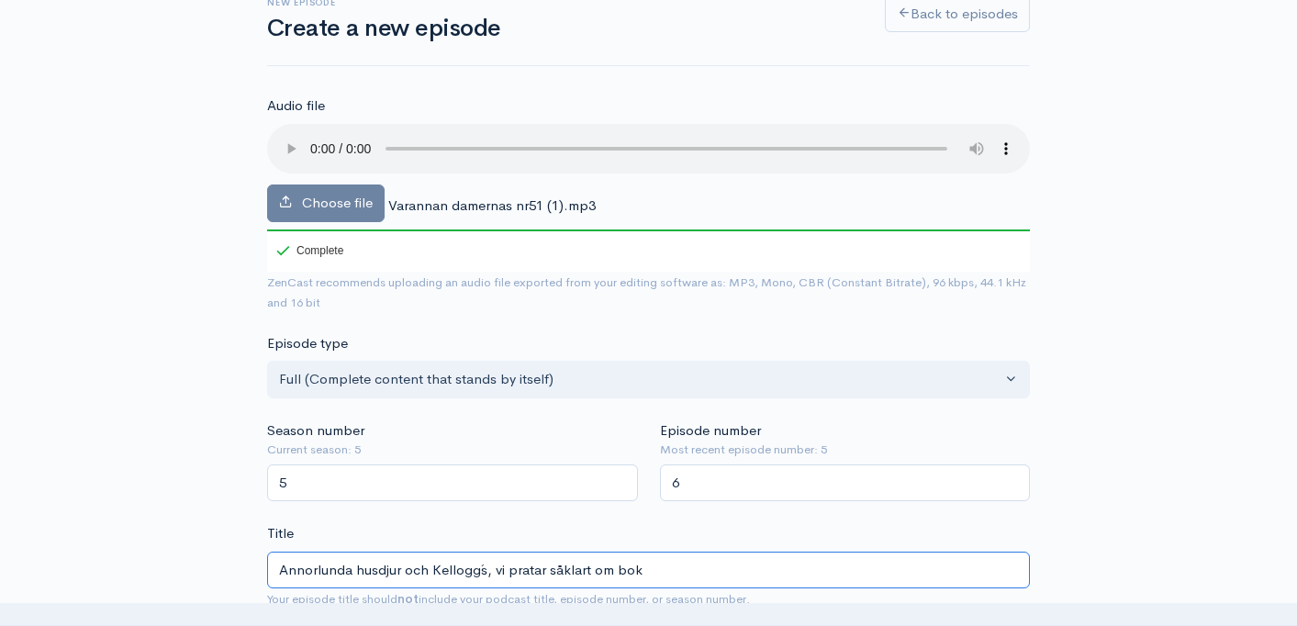
type input "Annorlunda husdjur och [PERSON_NAME]´s, vi pratar såklart om boks"
type input "annorlunda-husdjur-och-kelloggs-vi-pratar-saklart-om-boks"
type input "Annorlunda husdjur och Kellogg´s, vi pratar såklart om boksrt"
type input "annorlunda-husdjur-och-kelloggs-vi-pratar-saklart-om-boksrt"
type input "Annorlunda husdjur och Kellogg´s, vi pratar såklart om boksrta"
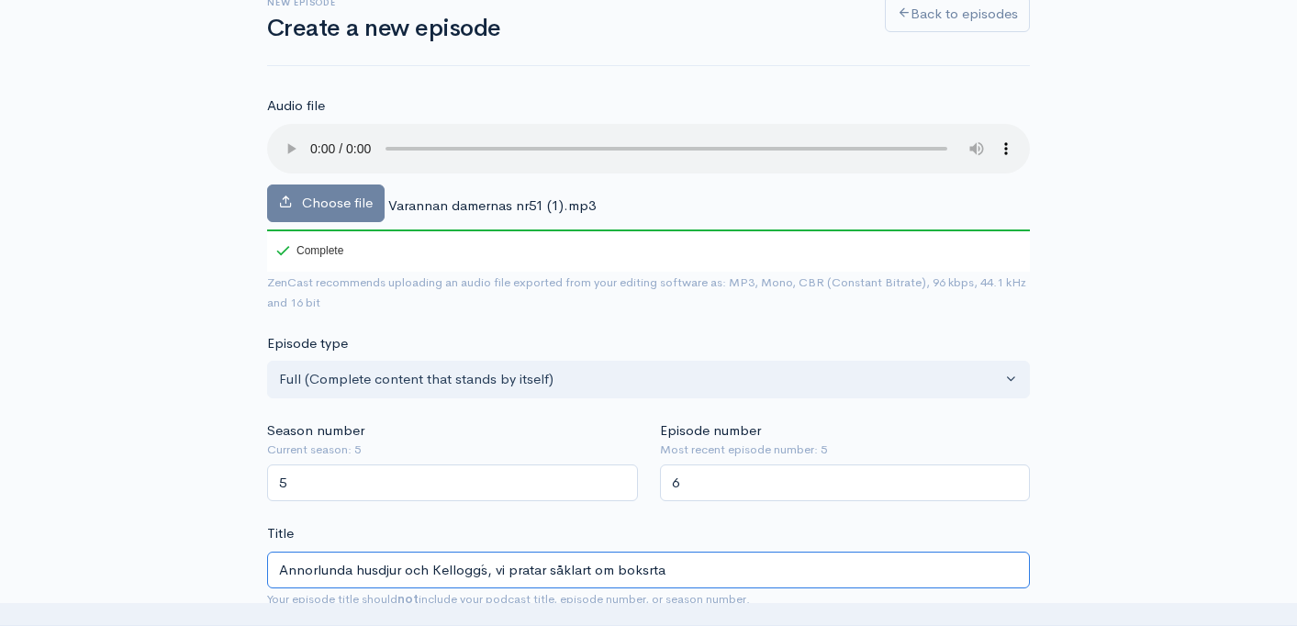
type input "annorlunda-husdjur-och-kelloggs-vi-pratar-saklart-om-boksrta"
type input "Annorlunda husdjur och Kellogg´s, vi pratar såklart om boksrt"
type input "annorlunda-husdjur-och-kelloggs-vi-pratar-saklart-om-boksrt"
type input "Annorlunda husdjur och Kellogg´s, vi pratar såklart om boksr"
type input "annorlunda-husdjur-och-kelloggs-vi-pratar-saklart-om-boksr"
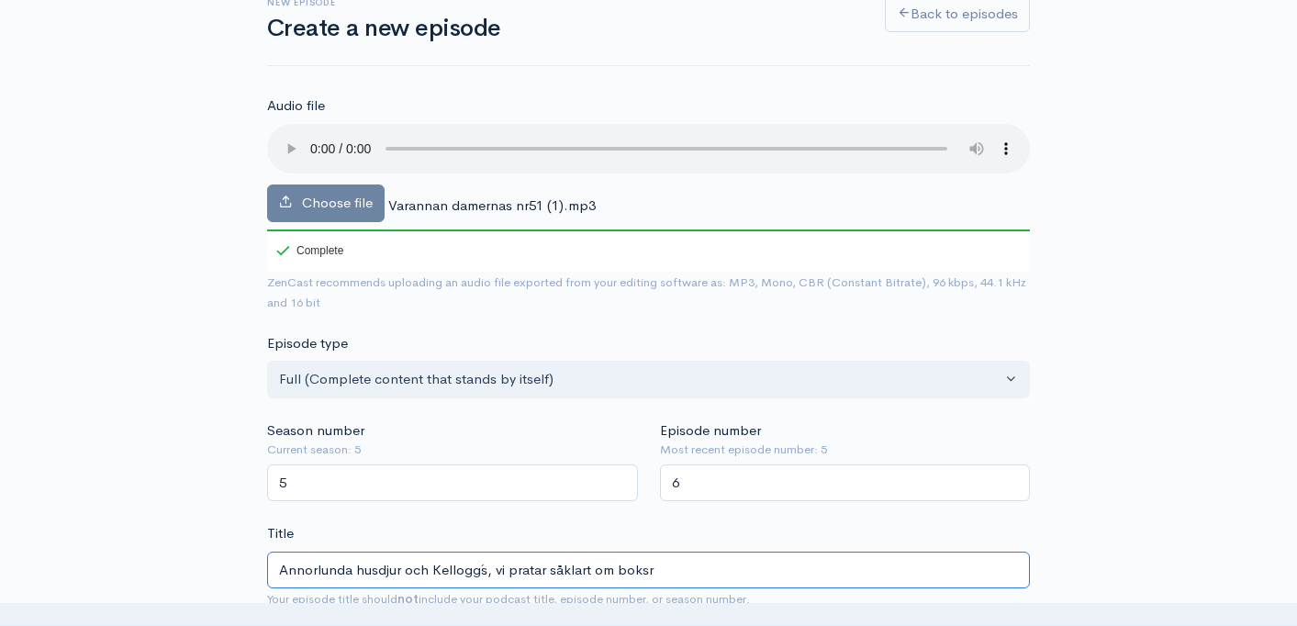
type input "Annorlunda husdjur och [PERSON_NAME]´s, vi pratar såklart om boks"
type input "annorlunda-husdjur-och-kelloggs-vi-pratar-saklart-om-boks"
type input "Annorlunda husdjur och [PERSON_NAME]´s, vi pratar såklart om boksta"
type input "annorlunda-husdjur-och-kelloggs-vi-pratar-saklart-om-boksta"
type input "Annorlunda husdjur och Kellogg´s, vi pratar såklart om bokstave"
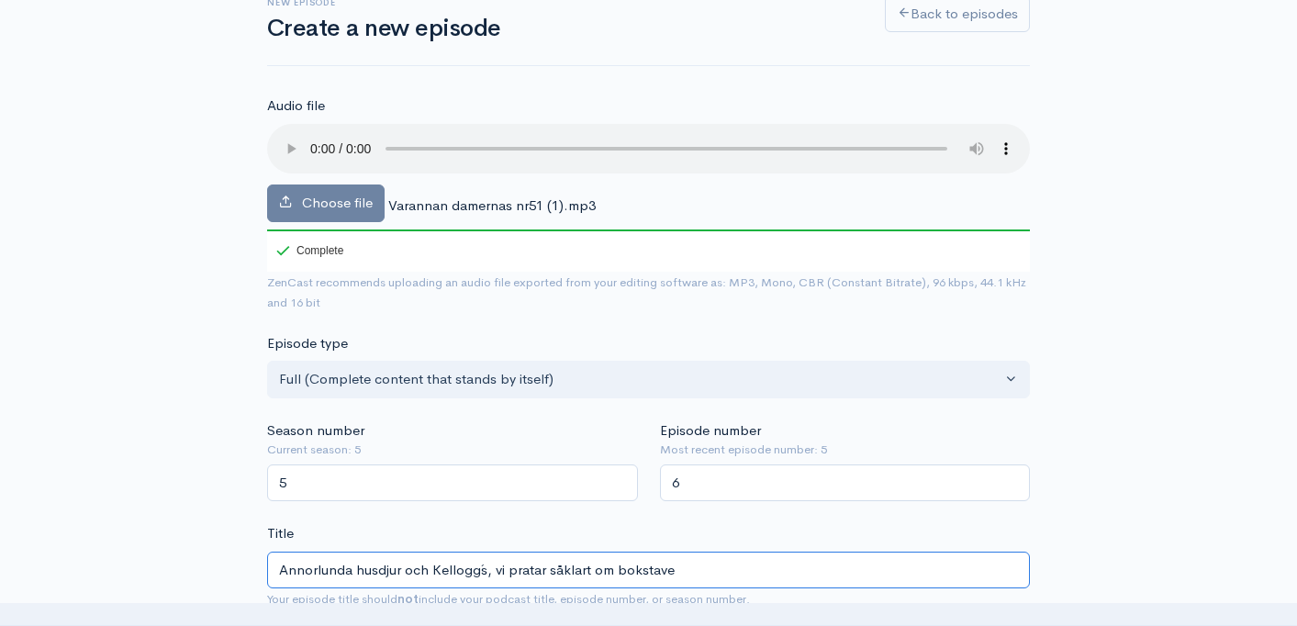
type input "annorlunda-husdjur-och-kelloggs-vi-pratar-saklart-om-bokstave"
type input "Annorlunda husdjur och Kellogg´s, vi pratar såklart om bokstaven"
type input "annorlunda-husdjur-och-kelloggs-vi-pratar-saklart-om-bokstaven"
type input "Annorlunda husdjur och Kellogg´s, vi pratar såklart om bokstaven c"
type input "annorlunda-husdjur-och-kelloggs-vi-pratar-saklart-om-bokstaven-c"
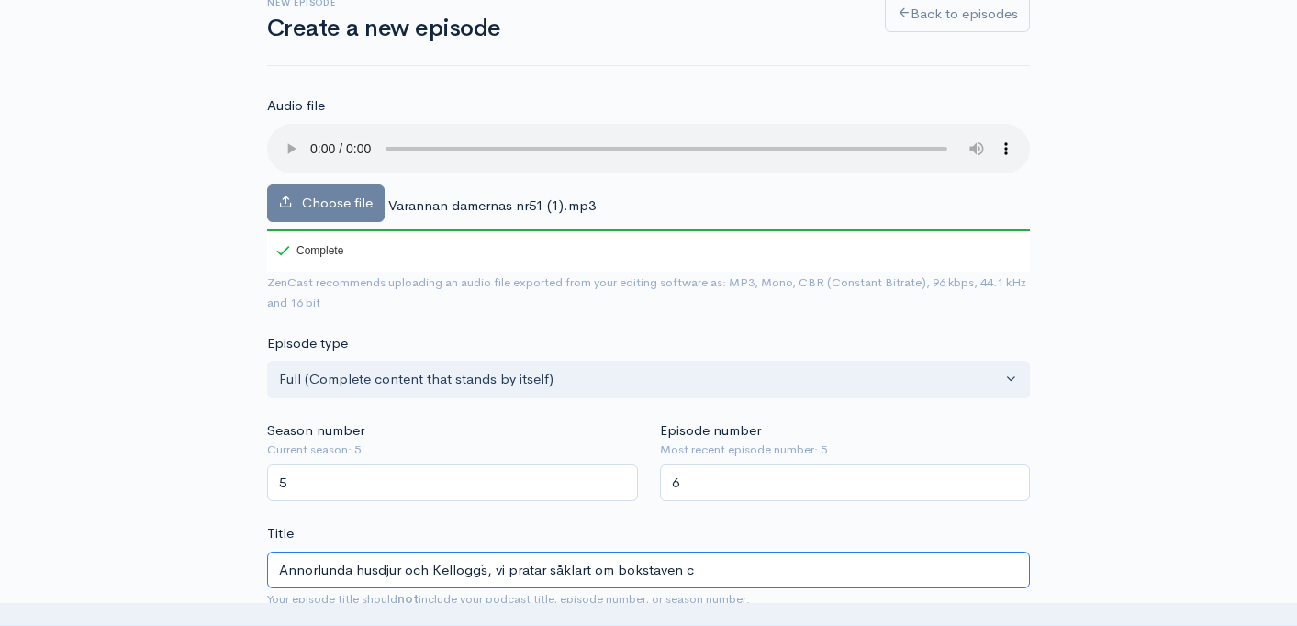
type input "Annorlunda husdjur och Kellogg´s, vi pratar såklart om bokstaven"
type input "annorlunda-husdjur-och-kelloggs-vi-pratar-saklart-om-bokstaven"
type input "Annorlunda husdjur och Kellogg´s, vi pratar såklart om bokstaven c"
type input "annorlunda-husdjur-och-kelloggs-vi-pratar-saklart-om-bokstaven-c"
type input "Annorlunda husdjur och Kellogg´s, vi pratar såklart om bokstaven c!"
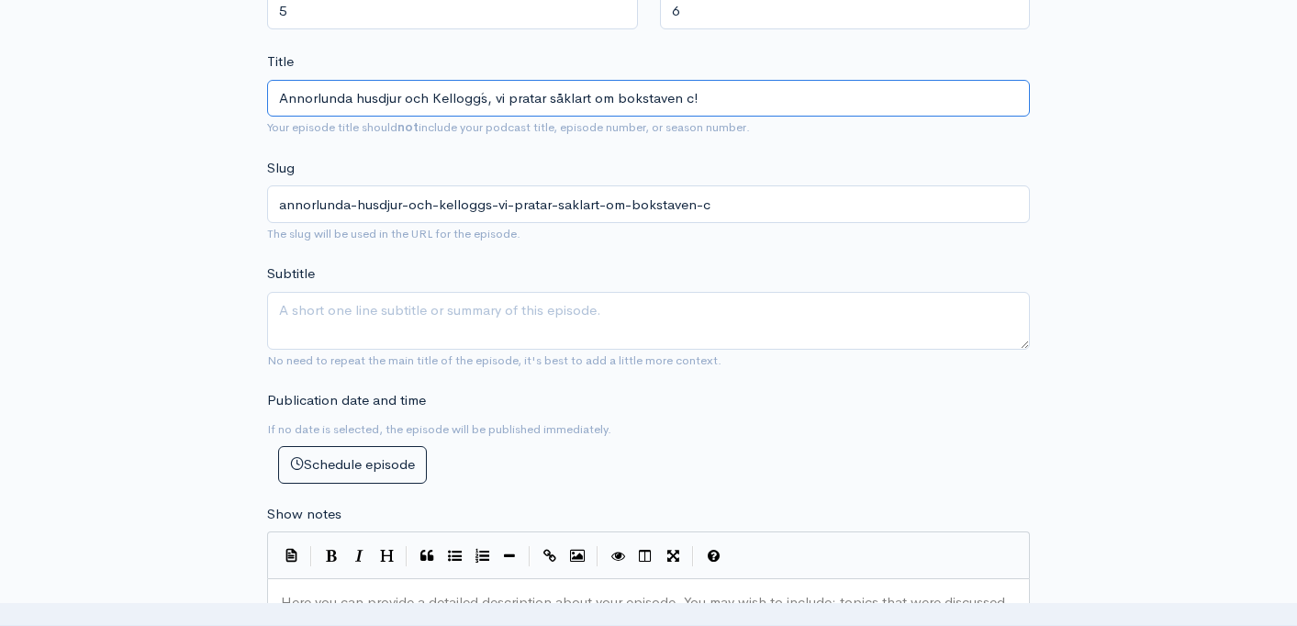
scroll to position [598, 0]
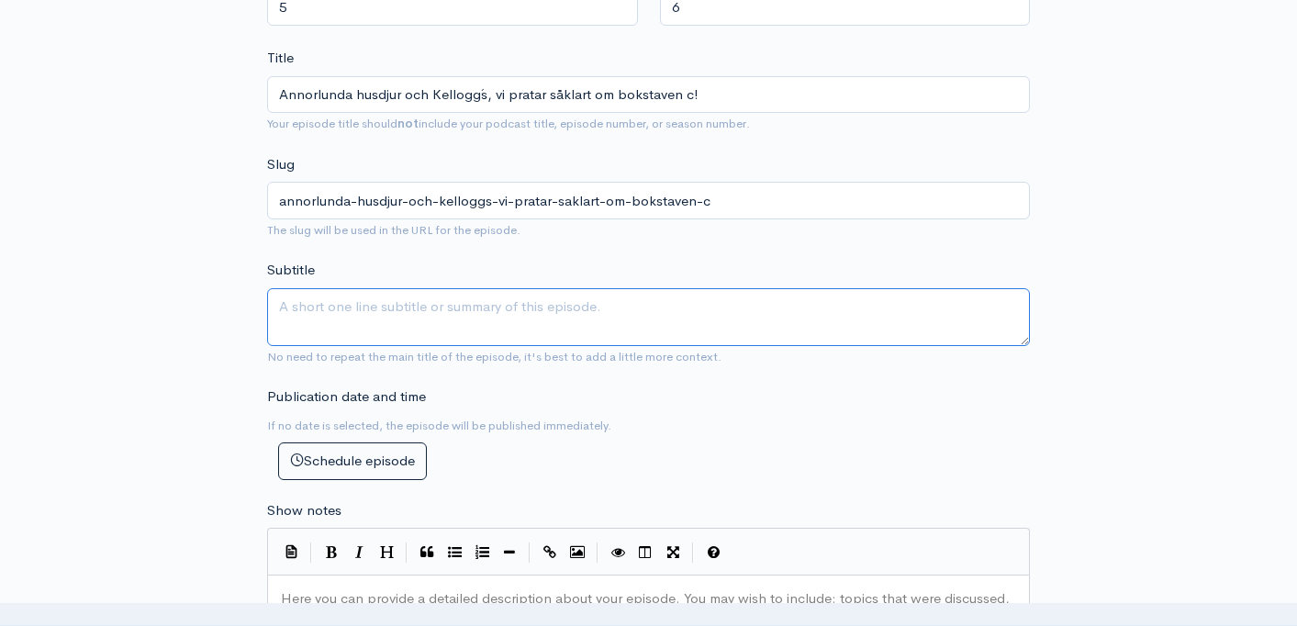
click at [485, 313] on textarea "Subtitle" at bounding box center [648, 317] width 763 height 58
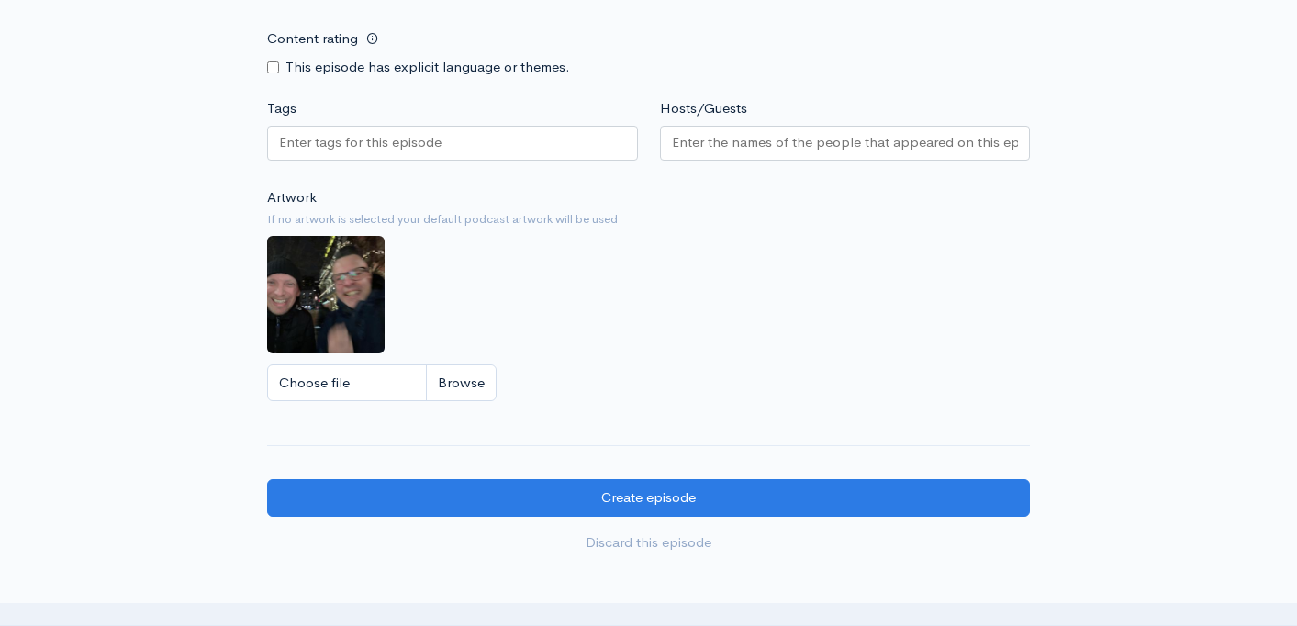
scroll to position [1504, 0]
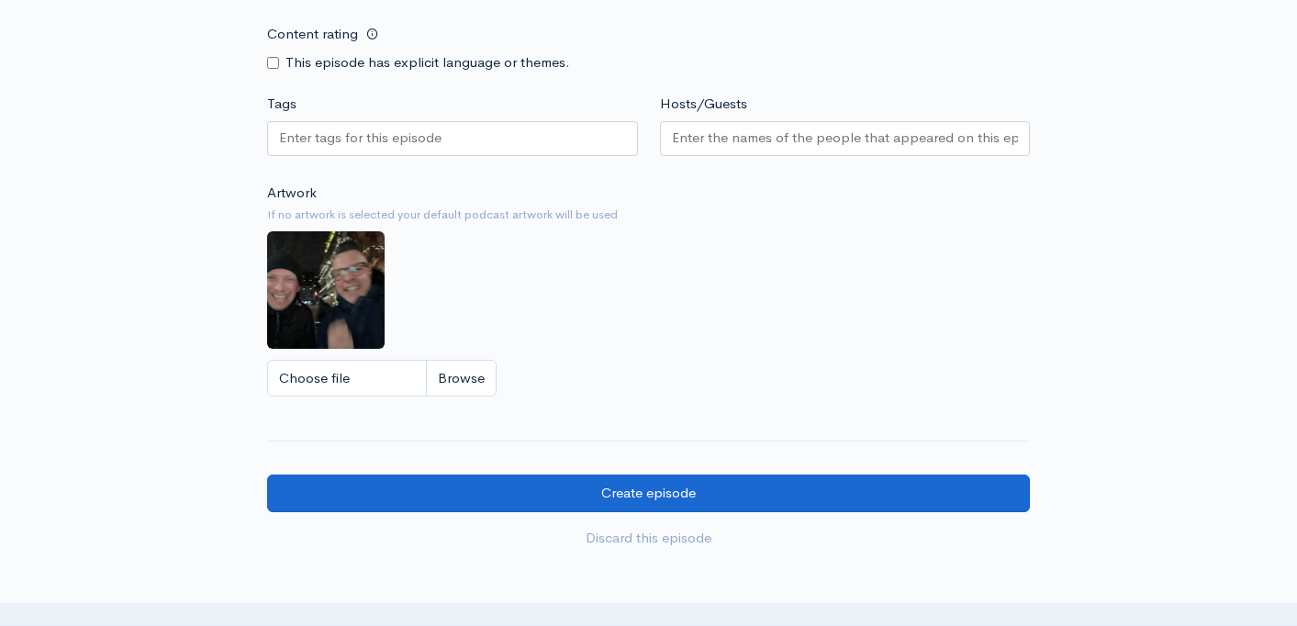
type textarea "Vi fortsätter vår vandring genom alfabetet och tar oss an bokstaven c"
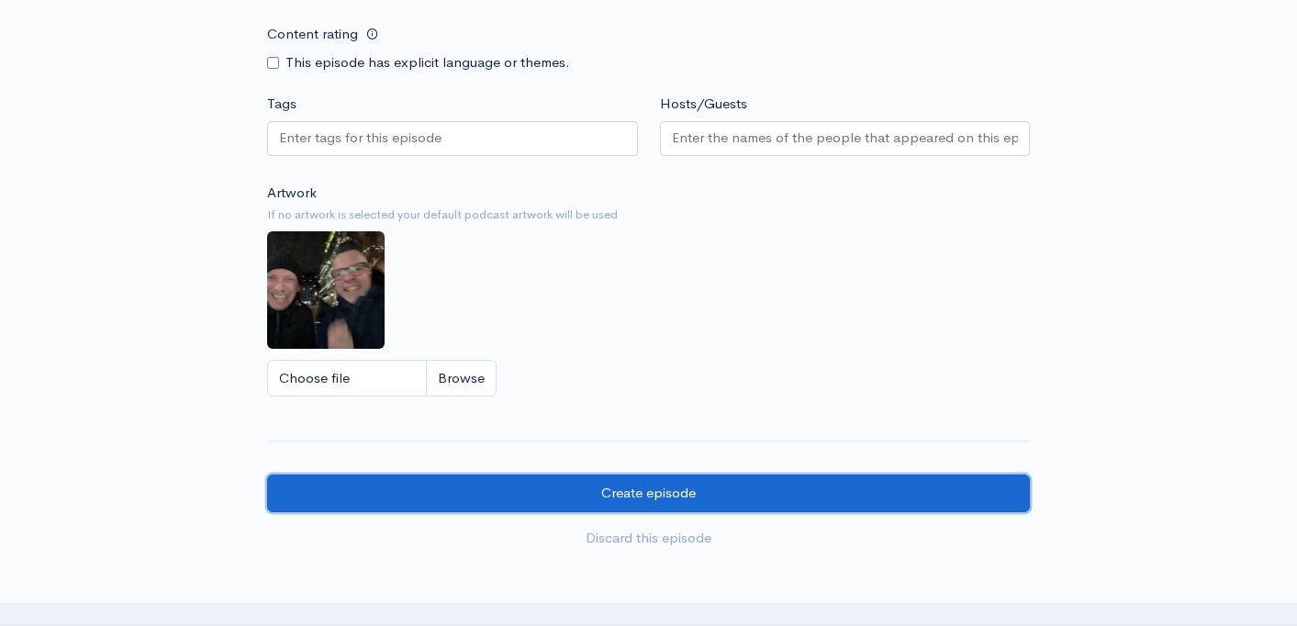
click at [534, 498] on input "Create episode" at bounding box center [648, 494] width 763 height 38
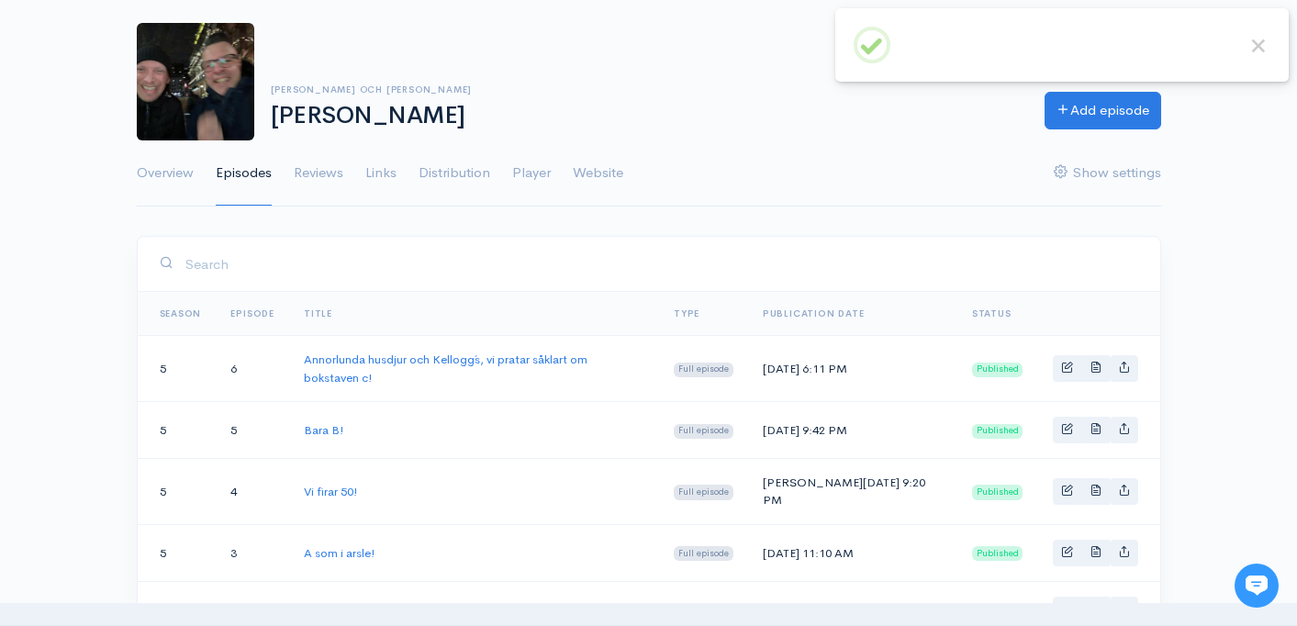
scroll to position [96, 0]
